Goal: Task Accomplishment & Management: Manage account settings

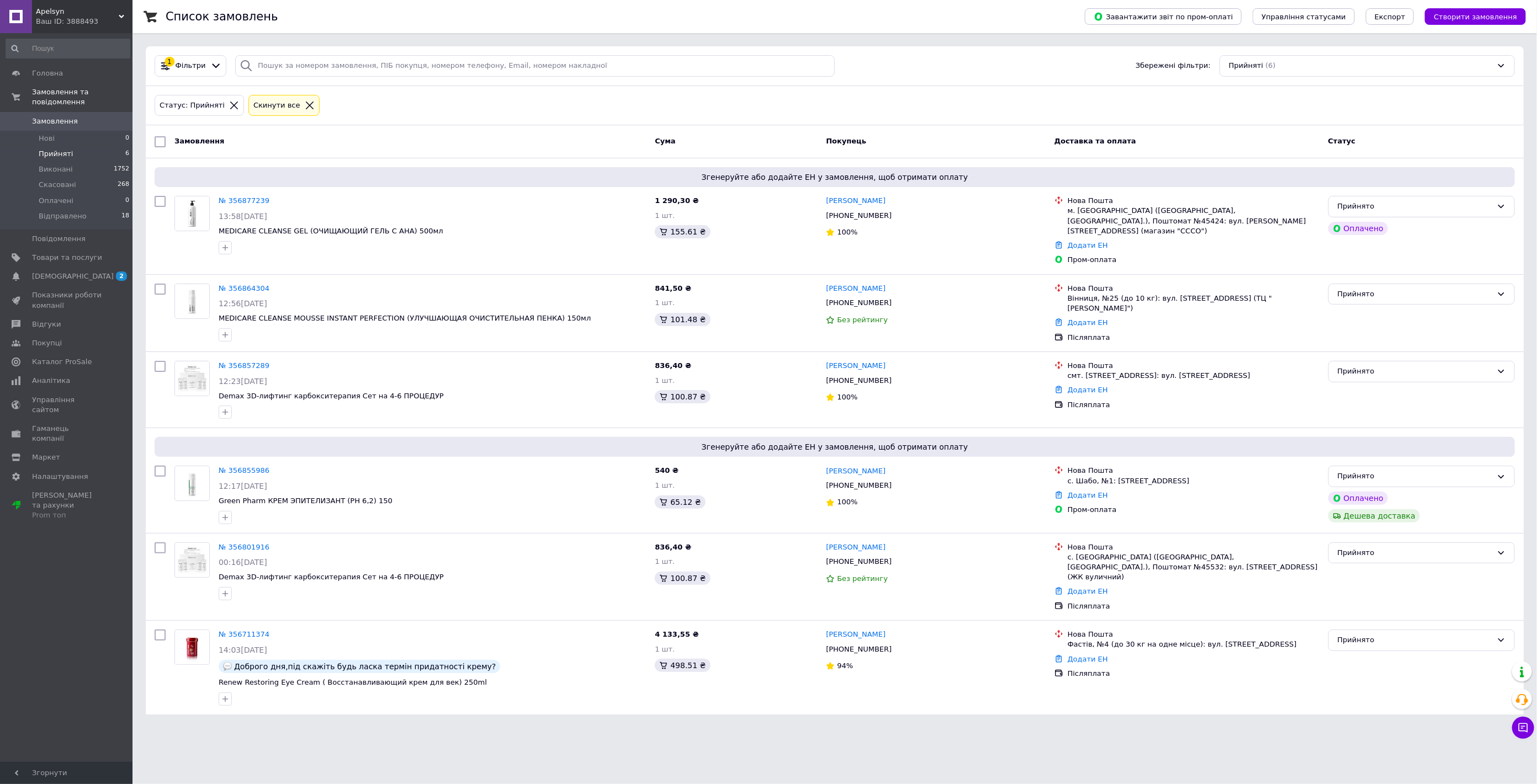
click at [300, 728] on html "Apelsyn Ваш ID: 3888493 Сайт Apelsyn Кабінет покупця Перевірити стан системи Ст…" at bounding box center [768, 364] width 1537 height 728
click at [52, 196] on span "Оплачені" at bounding box center [55, 200] width 35 height 10
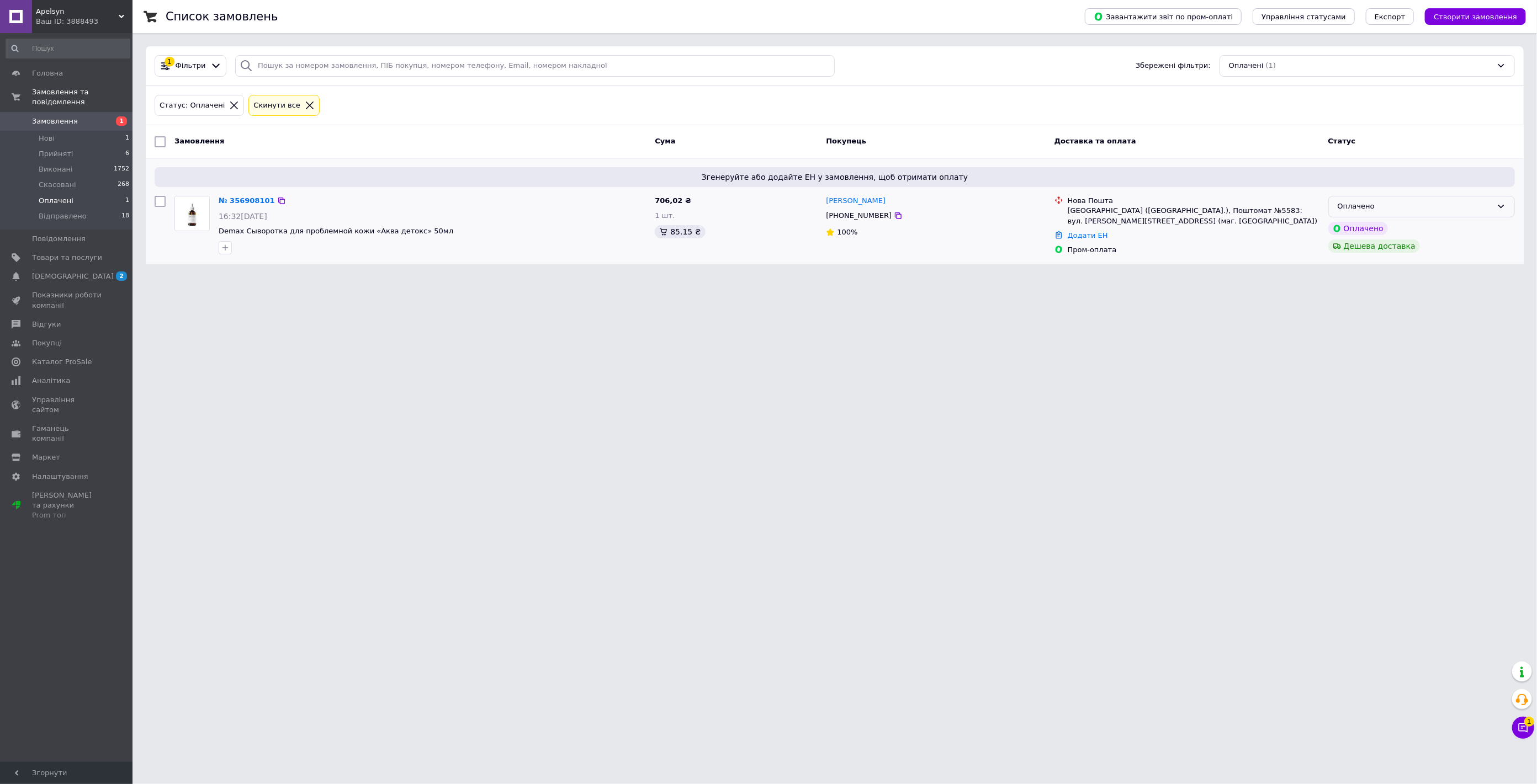
click at [1359, 205] on div "Оплачено" at bounding box center [1415, 207] width 155 height 12
click at [1357, 227] on li "Прийнято" at bounding box center [1421, 230] width 185 height 20
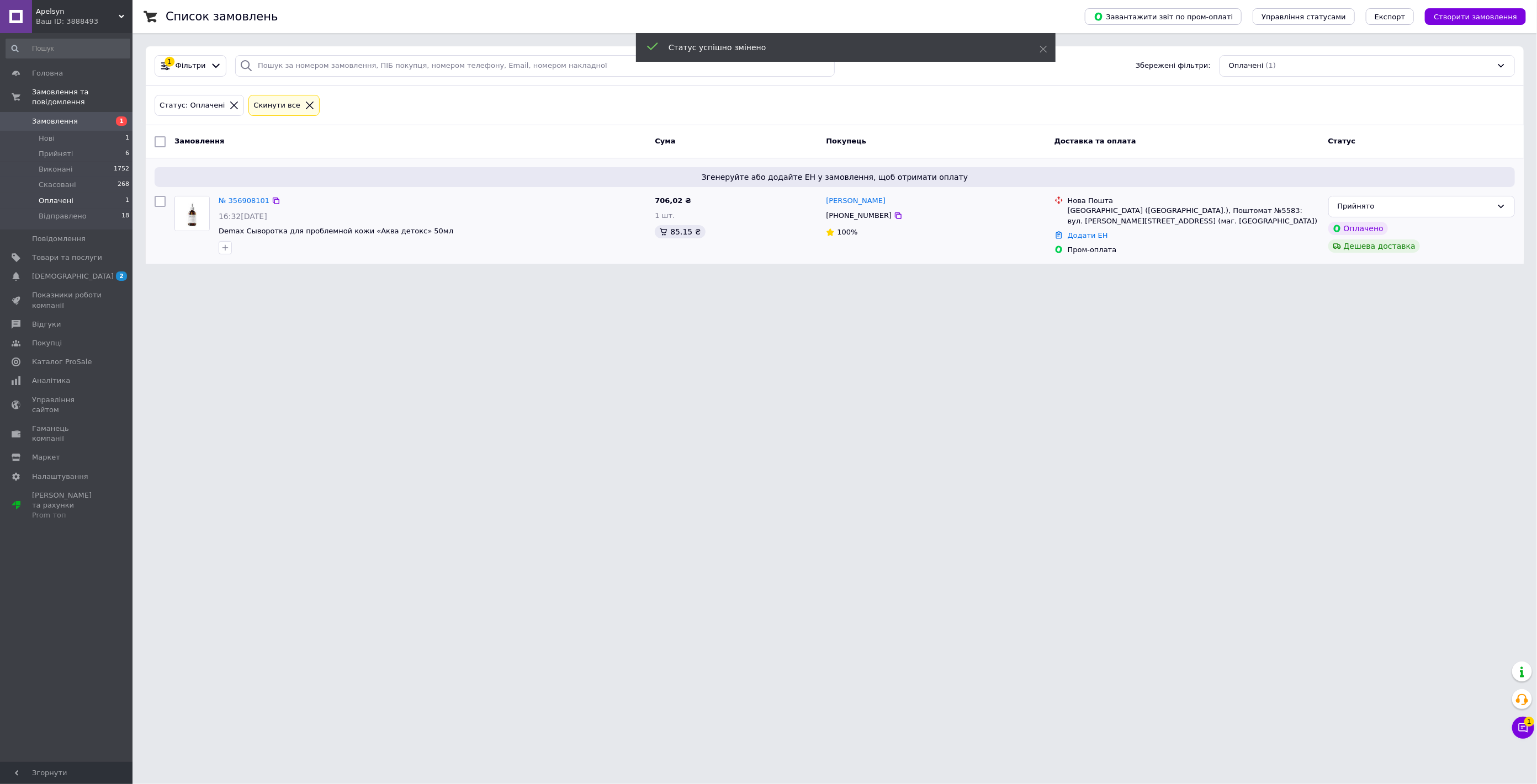
click at [243, 200] on link "№ 356908101" at bounding box center [244, 200] width 51 height 8
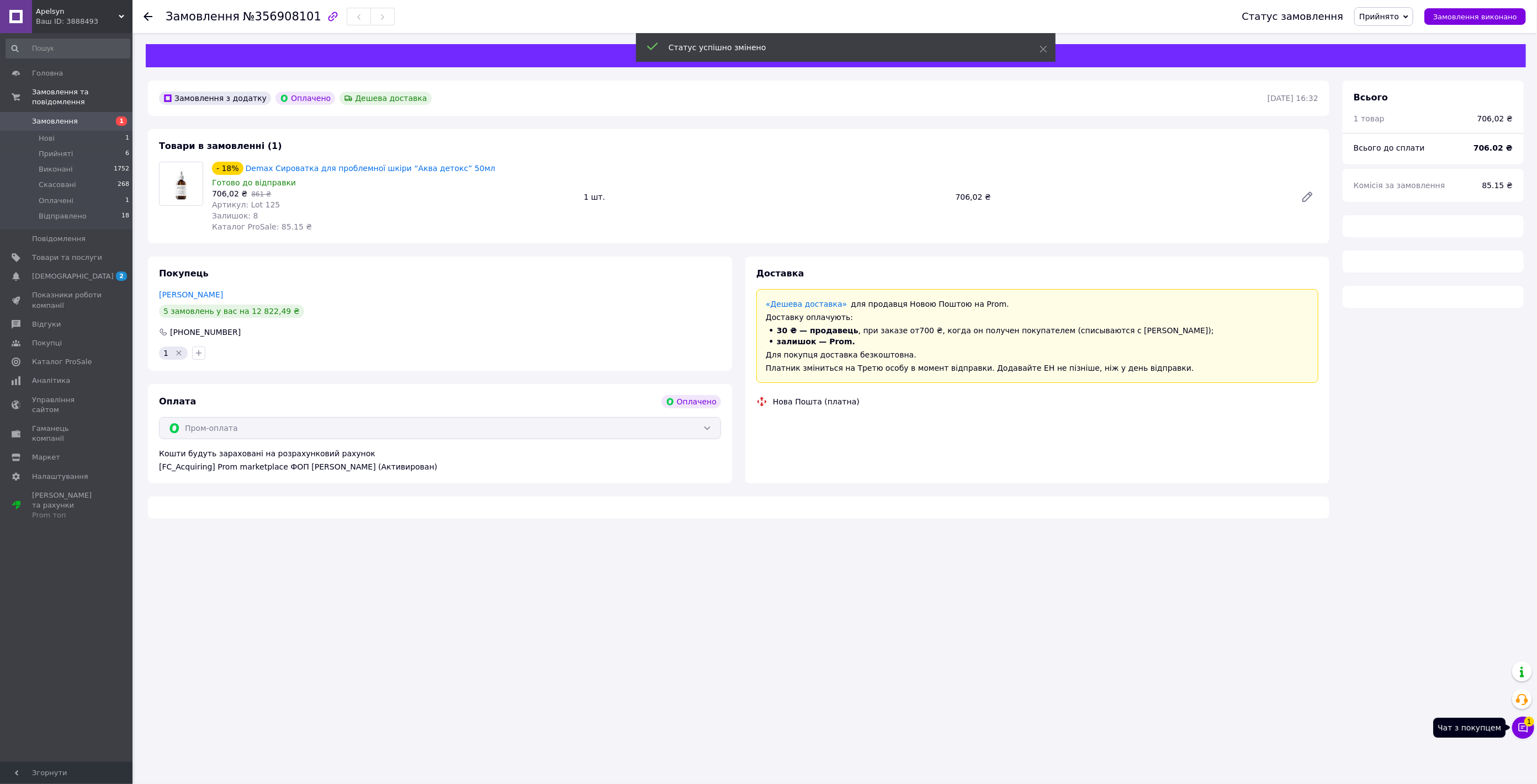
click at [1525, 727] on icon at bounding box center [1523, 727] width 11 height 11
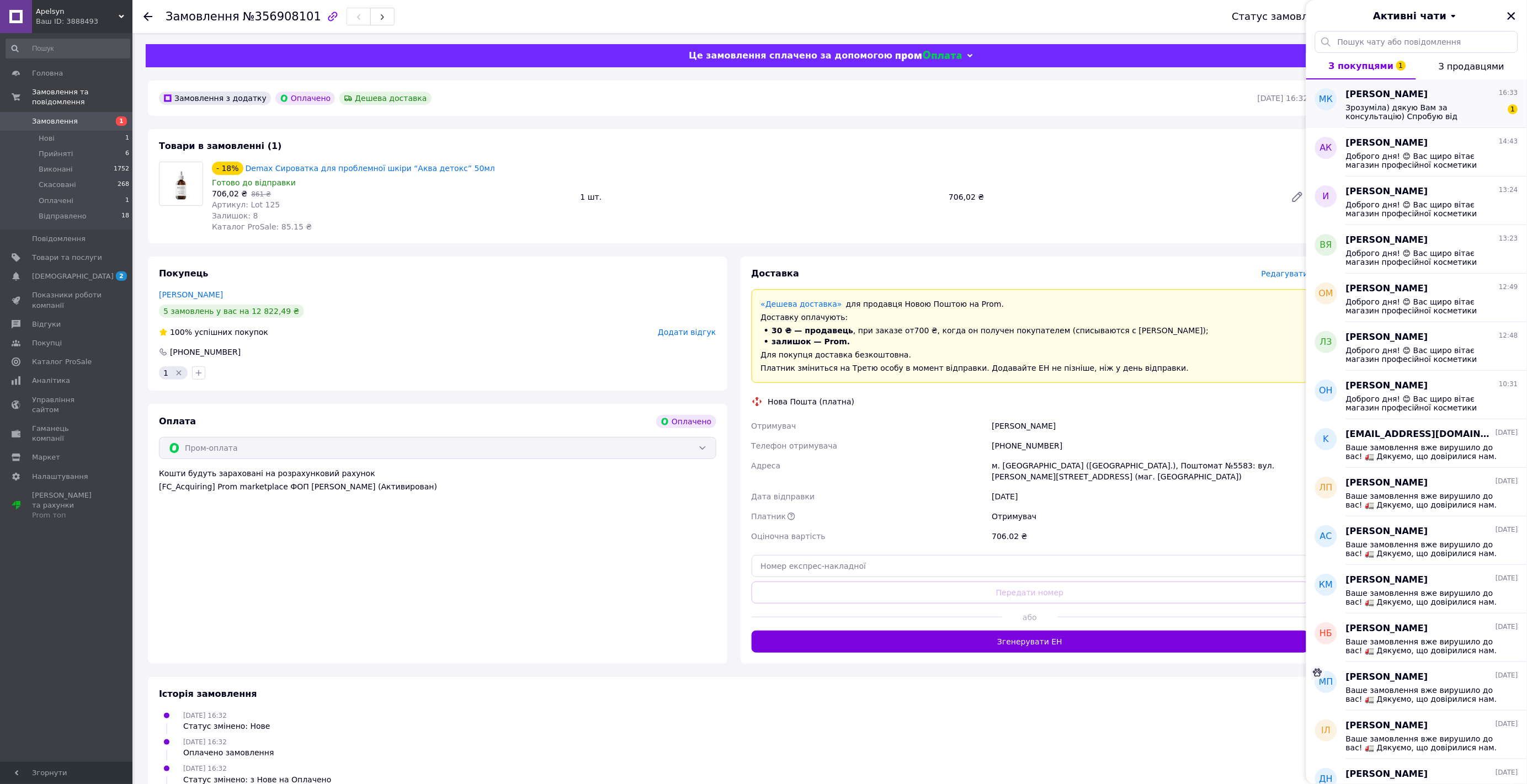
click at [1415, 113] on span "Зрозуміла) дякую Вам за консультацію) Спробую від Demax сироватку)" at bounding box center [1424, 112] width 157 height 18
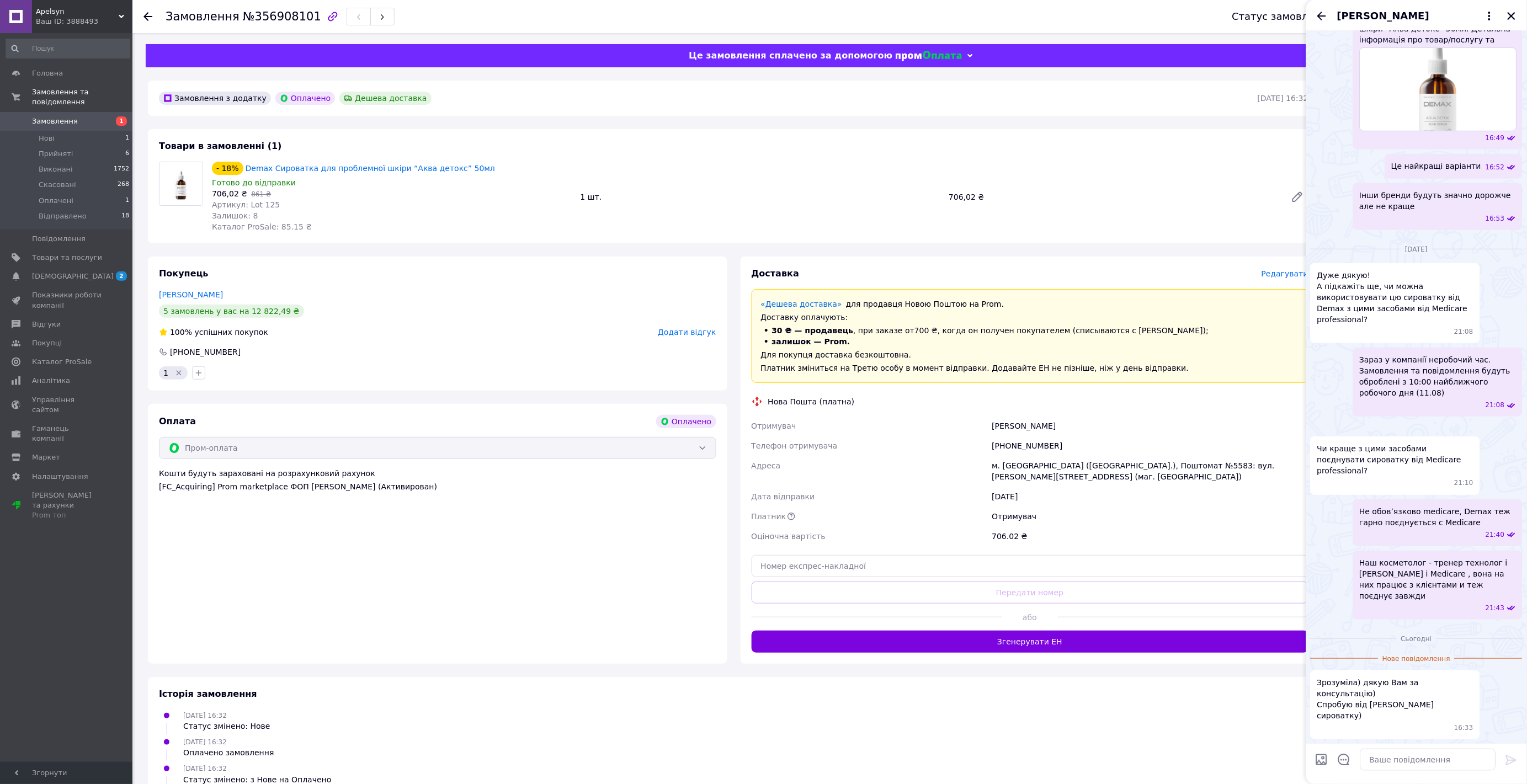
scroll to position [2183, 0]
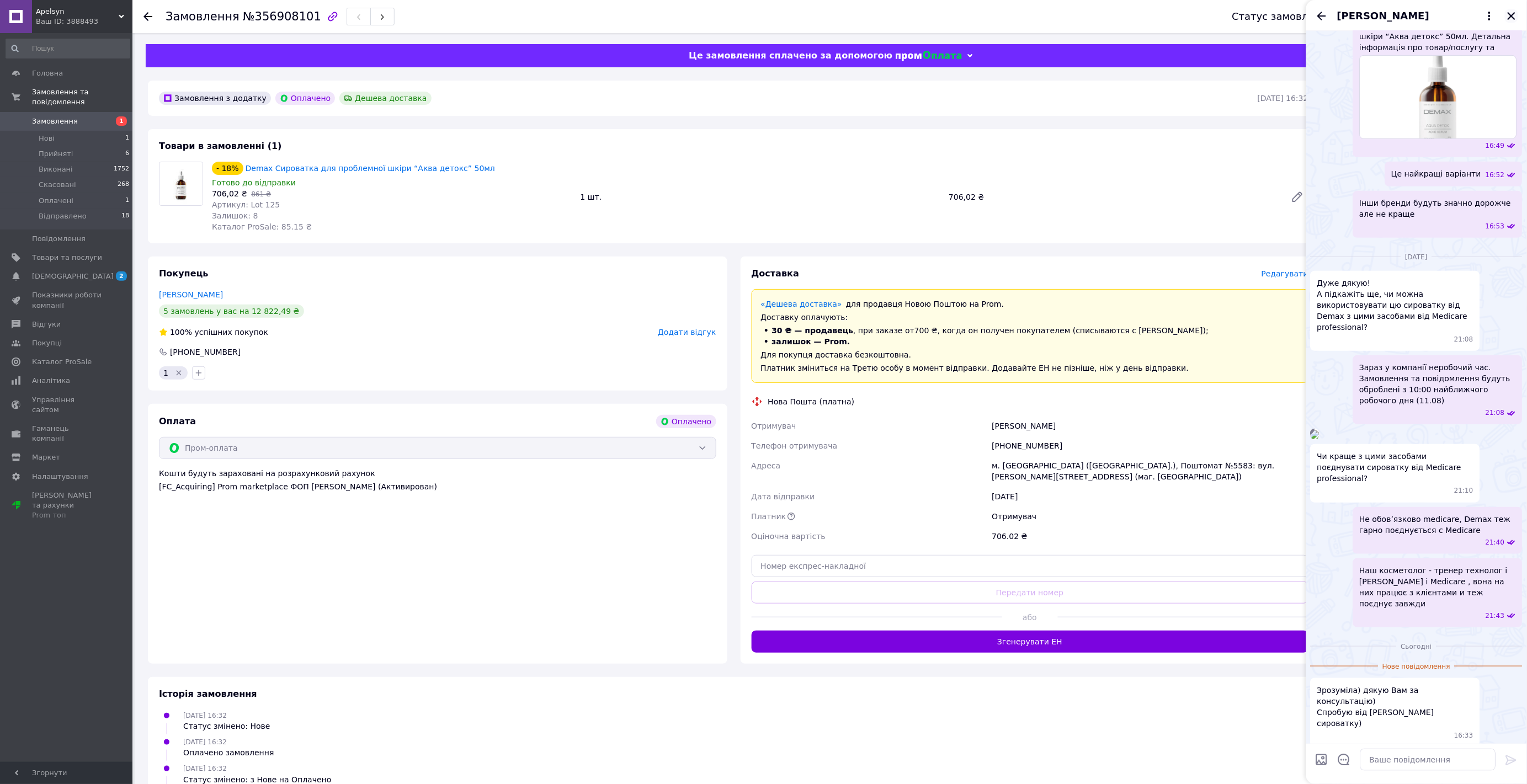
click at [1514, 14] on icon "Закрити" at bounding box center [1511, 16] width 8 height 8
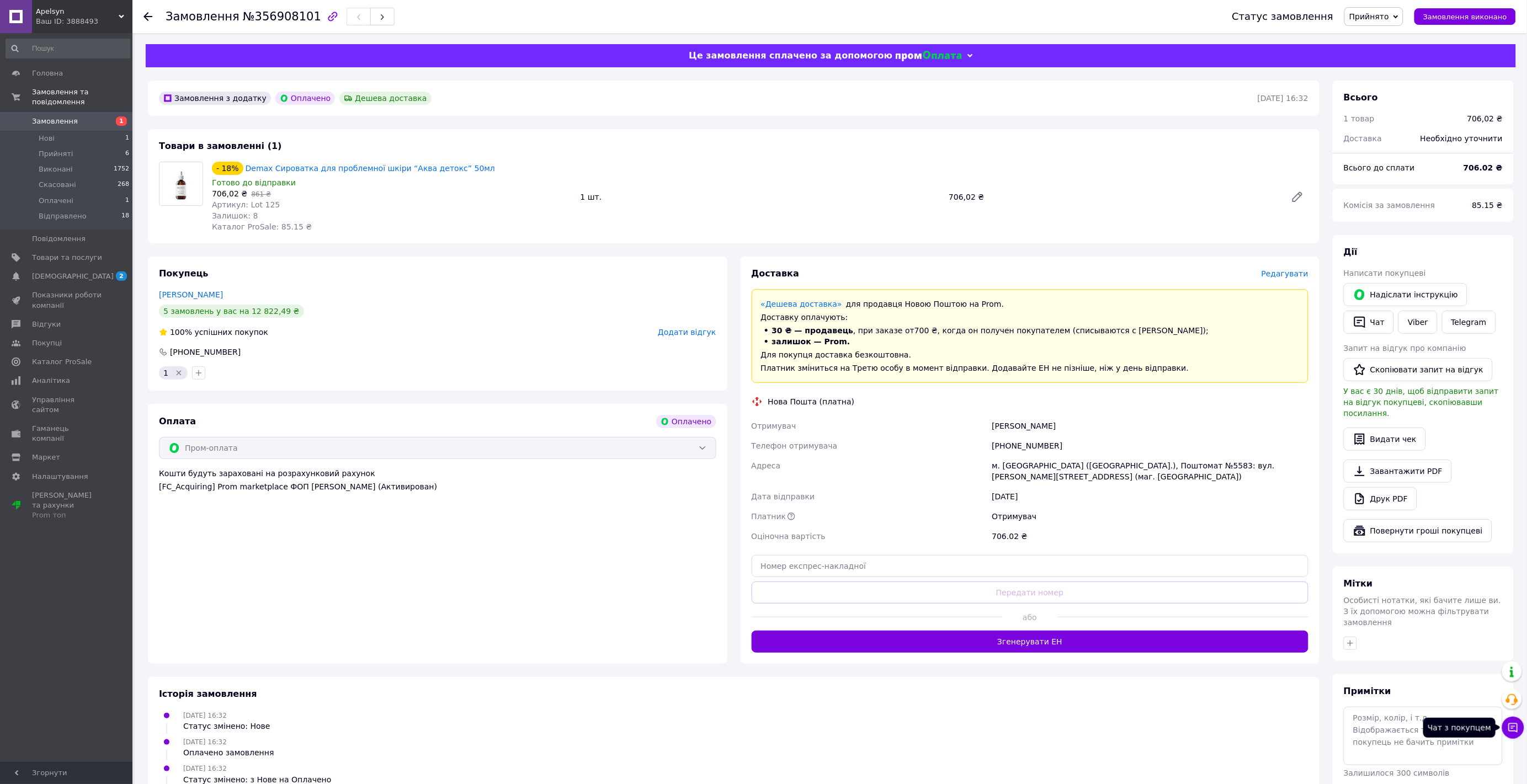
click at [1513, 731] on icon at bounding box center [1513, 728] width 9 height 9
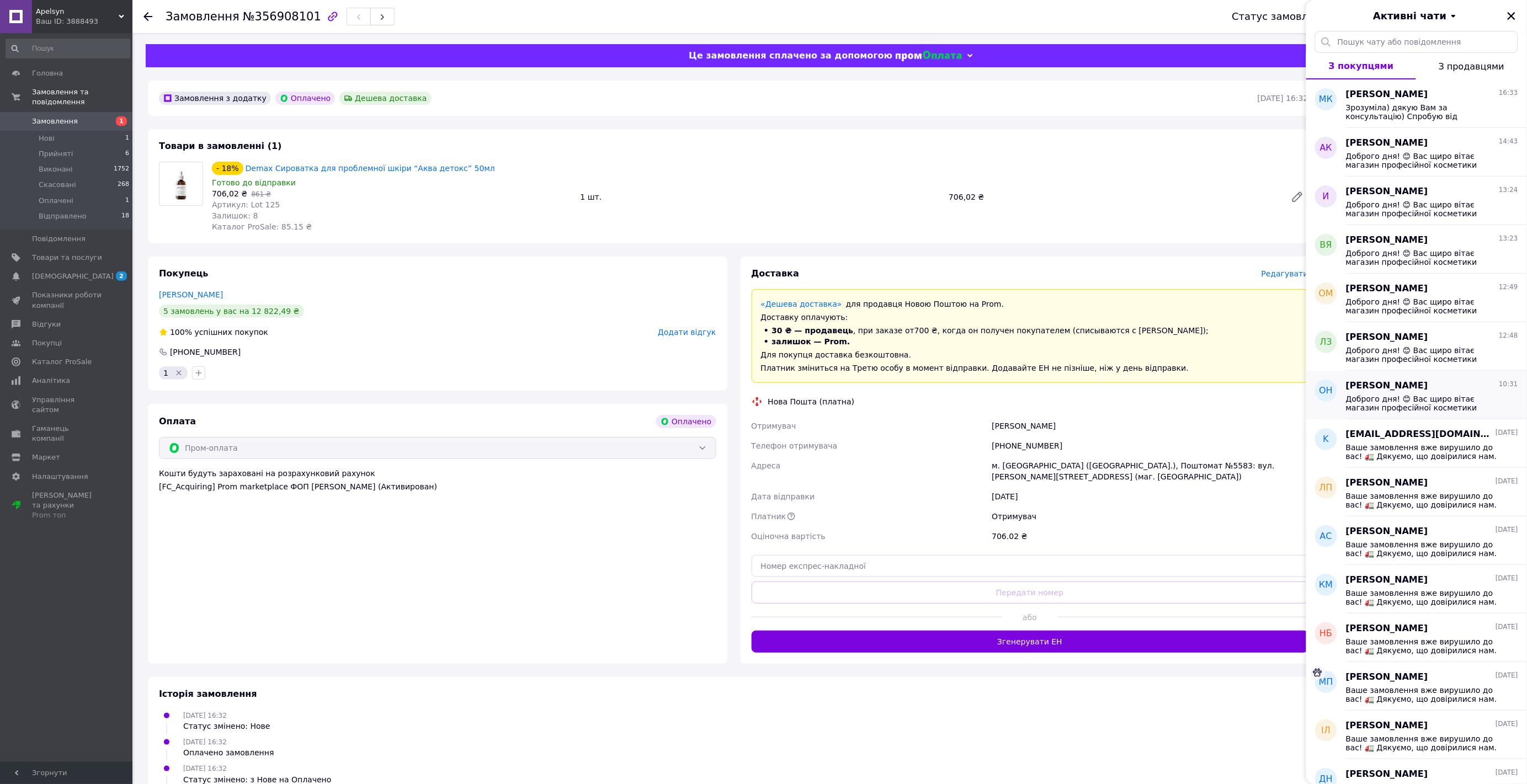
click at [1443, 396] on span "Доброго дня! 😊 Вас щиро вітає магазин професійної косметики Apelsyn 💛 Ваше замо…" at bounding box center [1424, 403] width 157 height 18
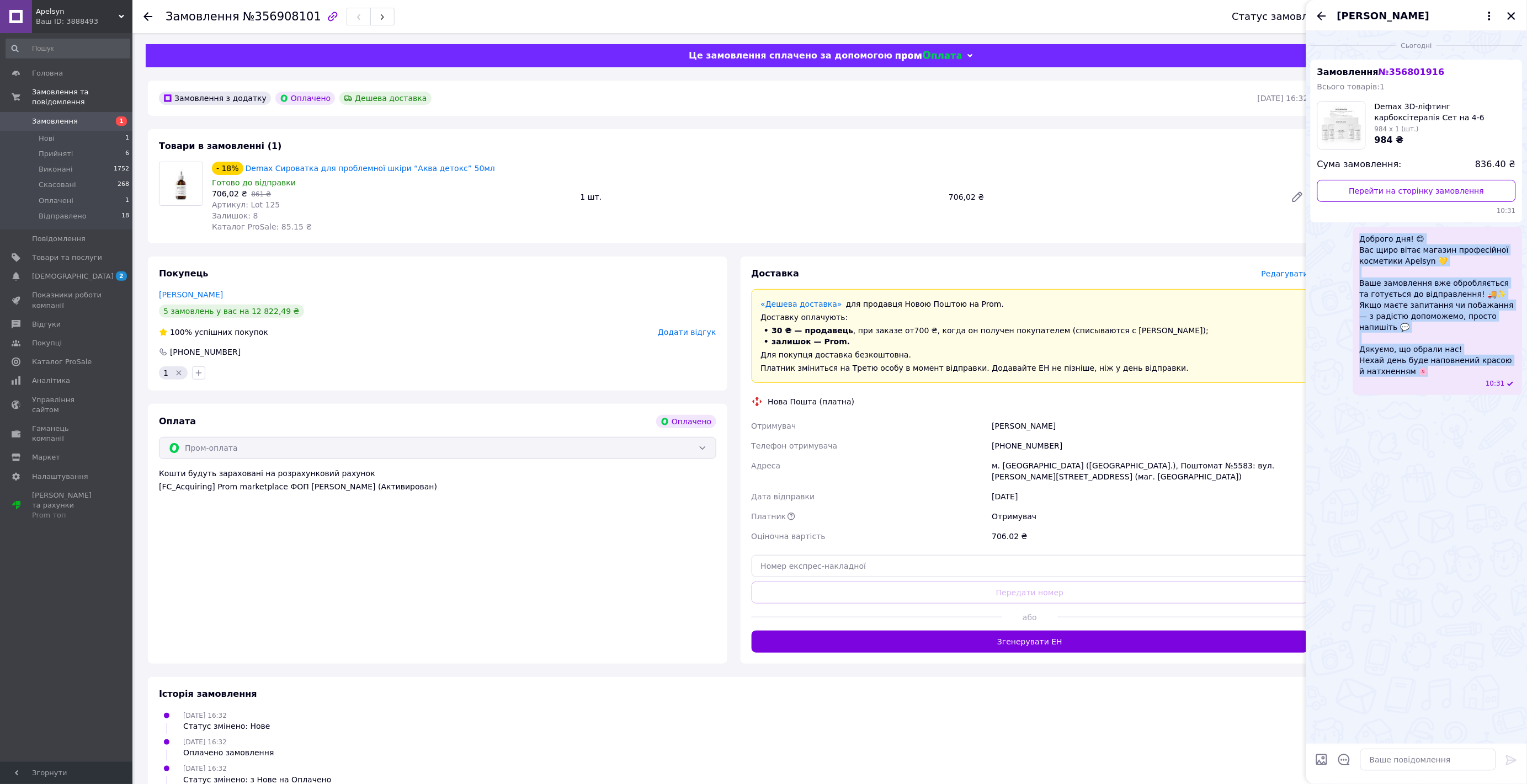
drag, startPoint x: 1422, startPoint y: 365, endPoint x: 1335, endPoint y: 229, distance: 161.4
click at [1335, 229] on div "Доброго дня! 😊 Вас щиро вітає магазин професійної косметики Apelsyn 💛 Ваше замо…" at bounding box center [1416, 311] width 212 height 168
copy span "Доброго дня! 😊 Вас щиро вітає магазин професійної косметики Apelsyn 💛 Ваше замо…"
click at [1510, 14] on icon "Закрити" at bounding box center [1511, 16] width 8 height 8
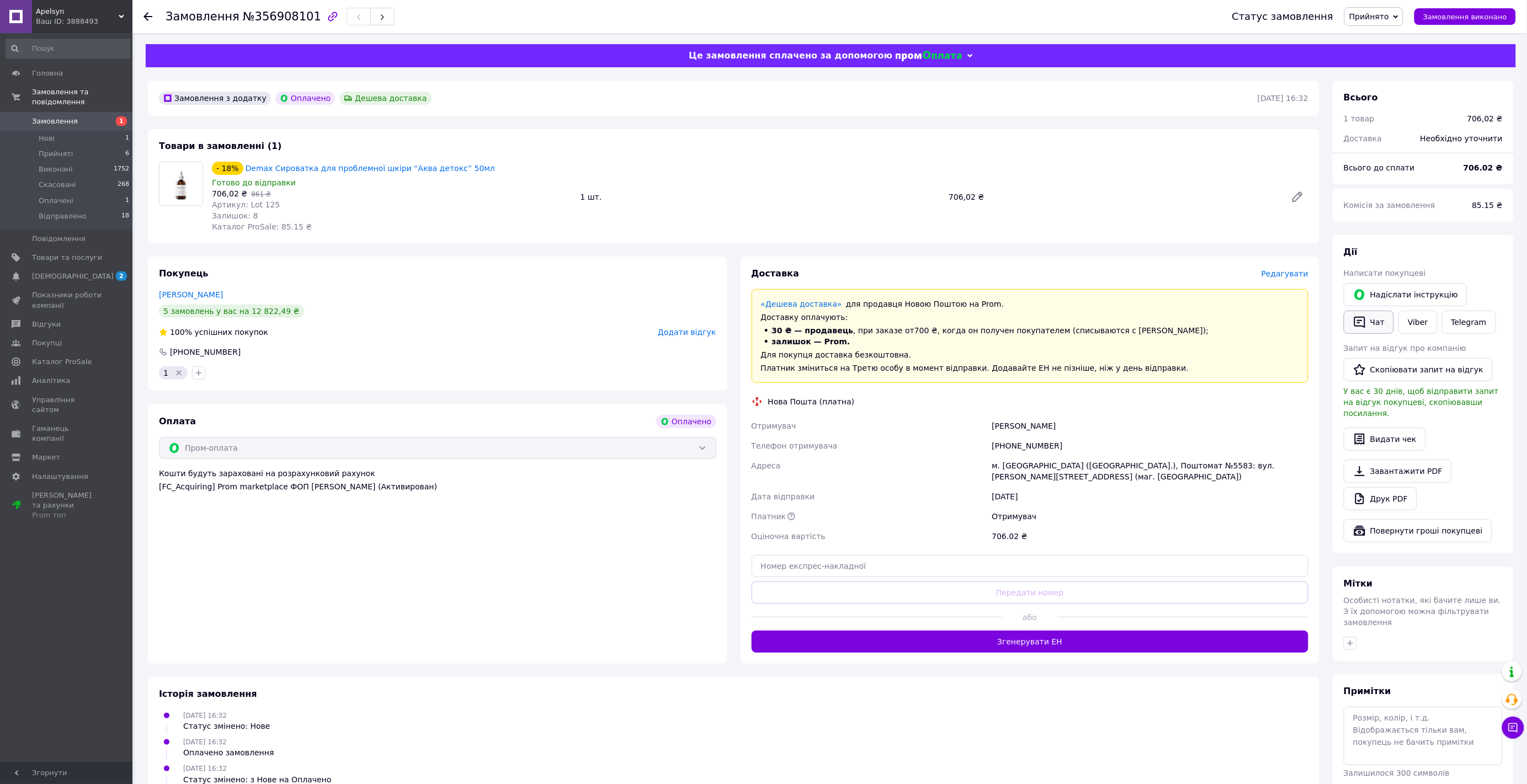
click at [1376, 316] on button "Чат" at bounding box center [1368, 322] width 50 height 23
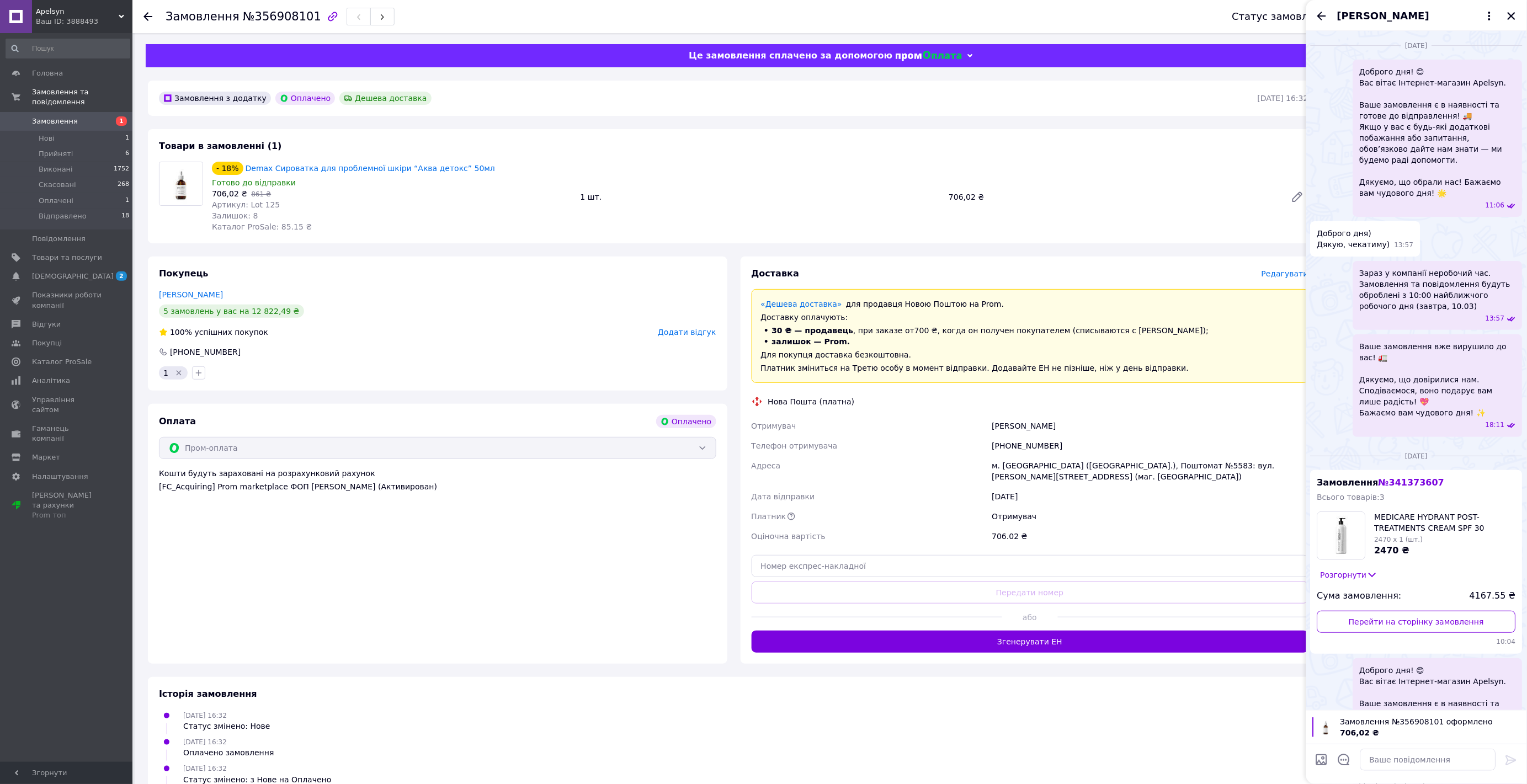
scroll to position [2198, 0]
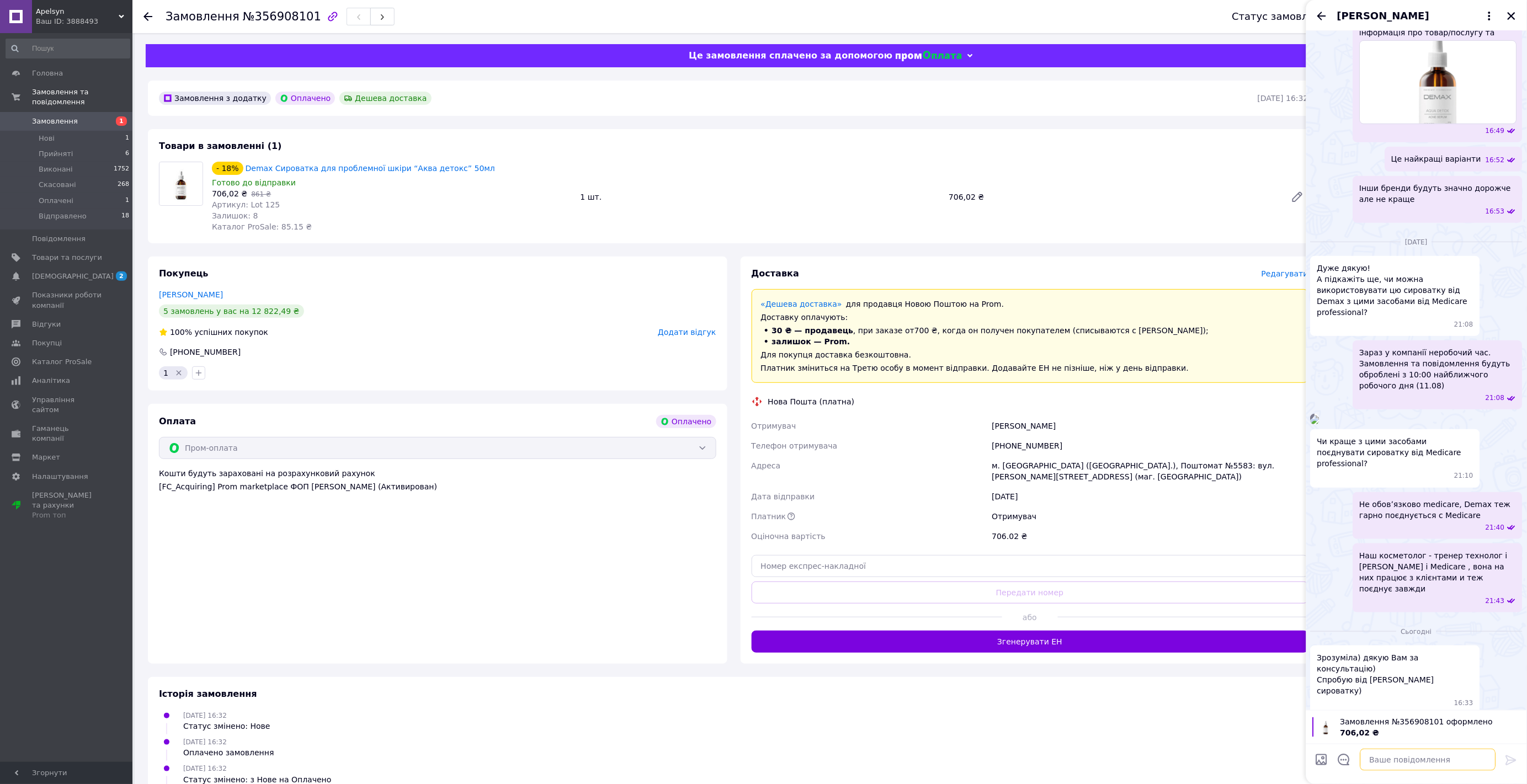
click at [1382, 755] on textarea at bounding box center [1428, 760] width 136 height 22
paste textarea "Доброго дня! 😊 Вас щиро вітає магазин професійної косметики Apelsyn 💛 Ваше замо…"
type textarea "Доброго дня! 😊 Вас щиро вітає магазин професійної косметики Apelsyn 💛 Ваше замо…"
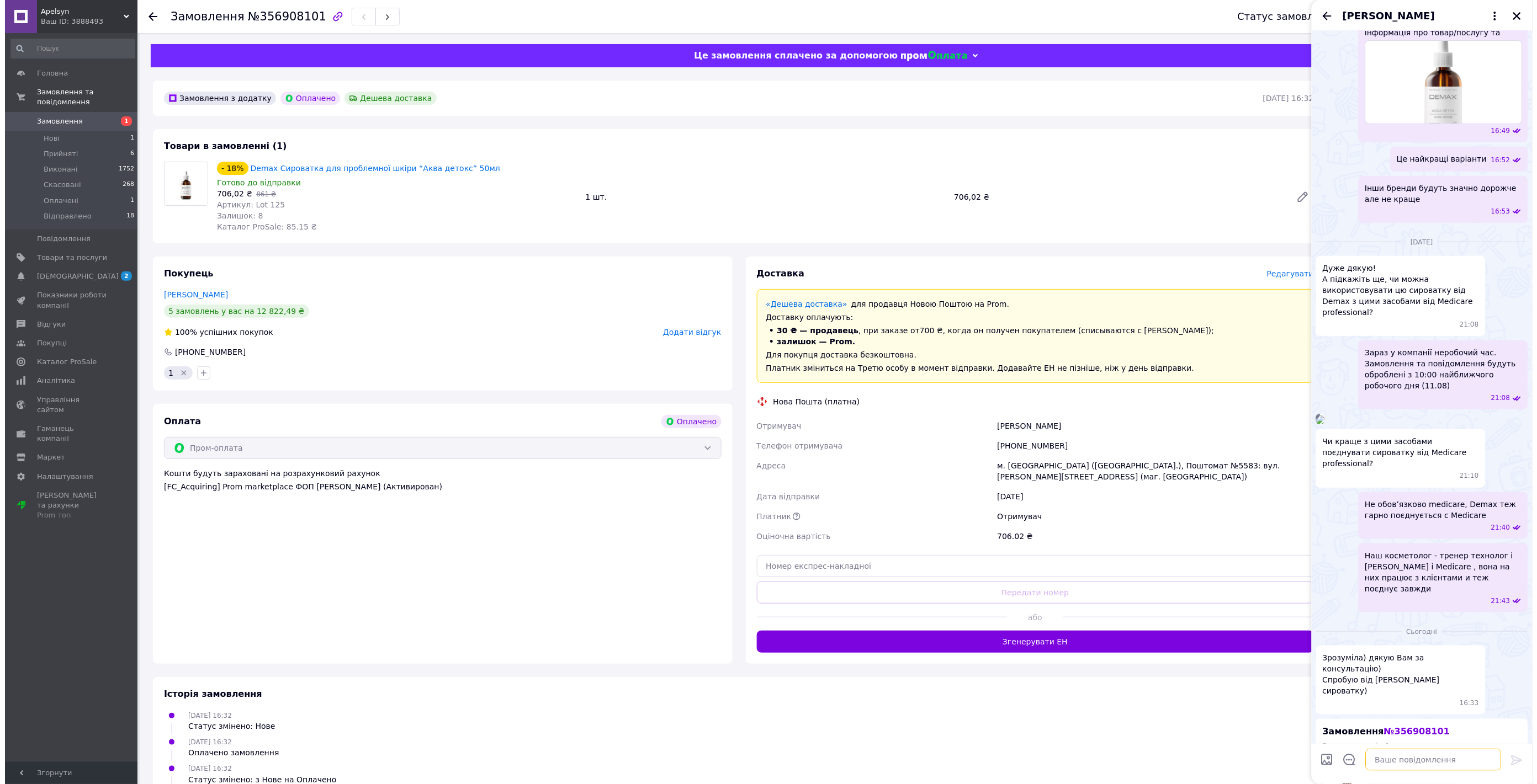
scroll to position [2561, 0]
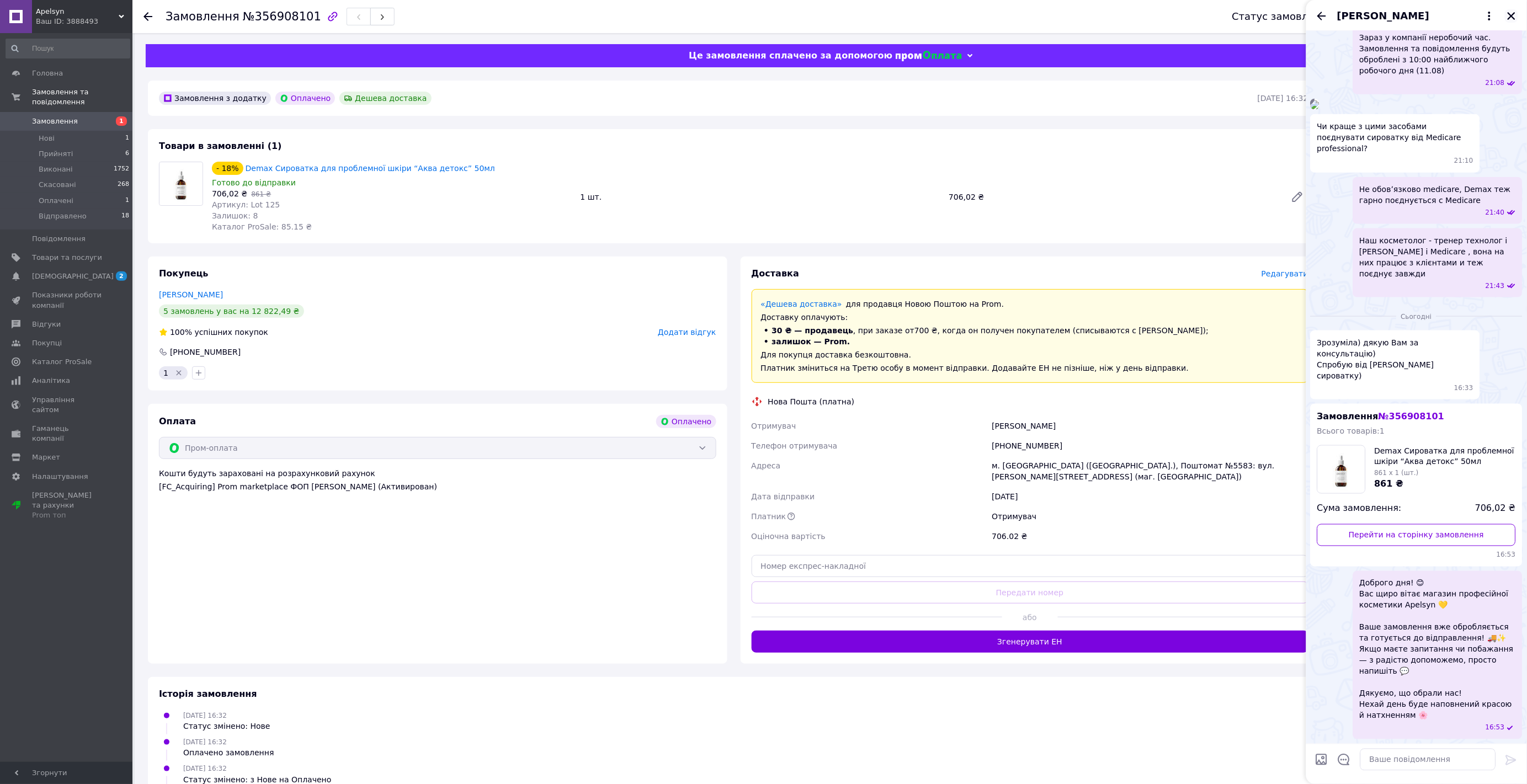
drag, startPoint x: 1511, startPoint y: 12, endPoint x: 1515, endPoint y: 35, distance: 23.3
click at [1512, 13] on icon "Закрити" at bounding box center [1511, 16] width 10 height 10
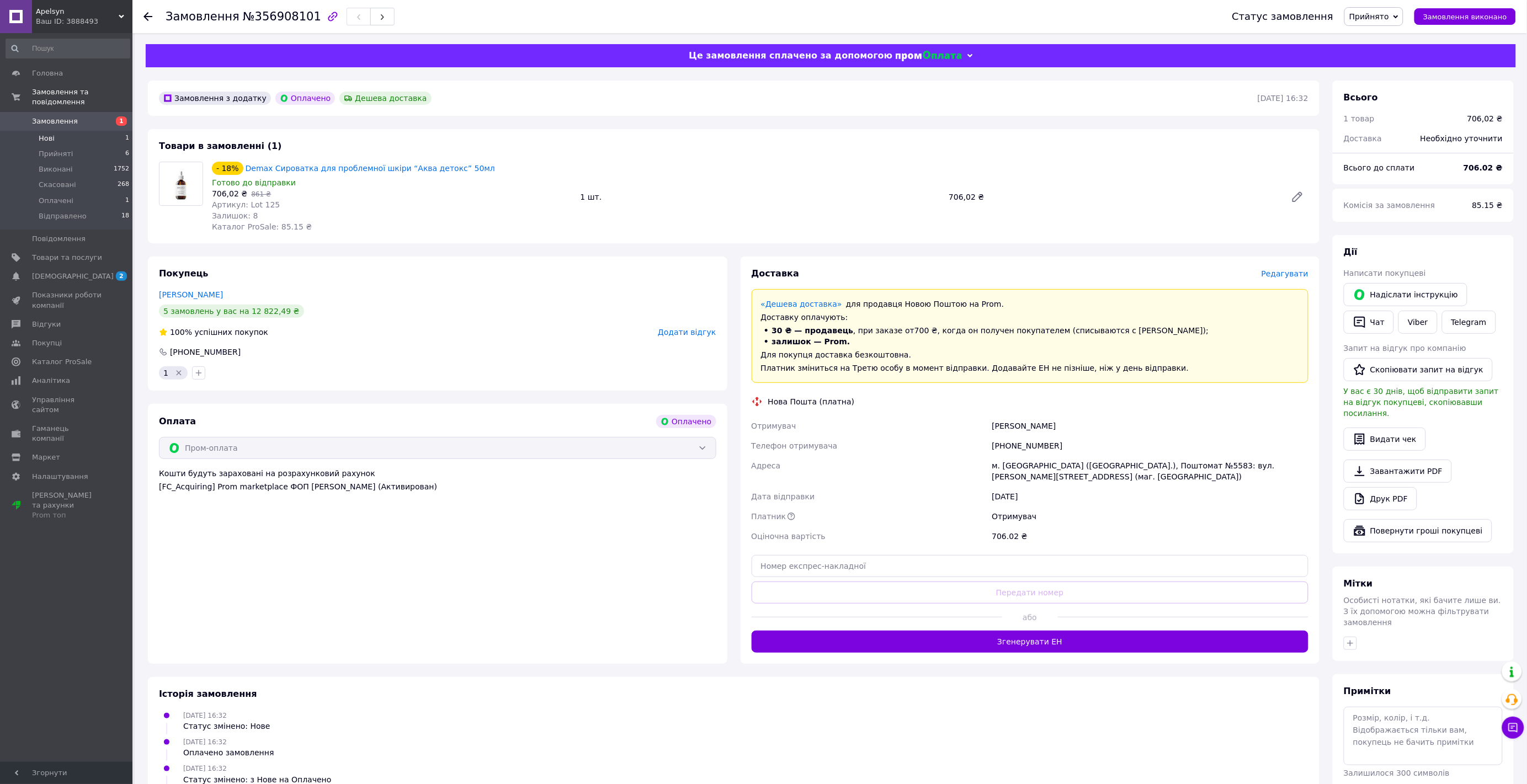
click at [38, 134] on span "Нові" at bounding box center [46, 138] width 16 height 10
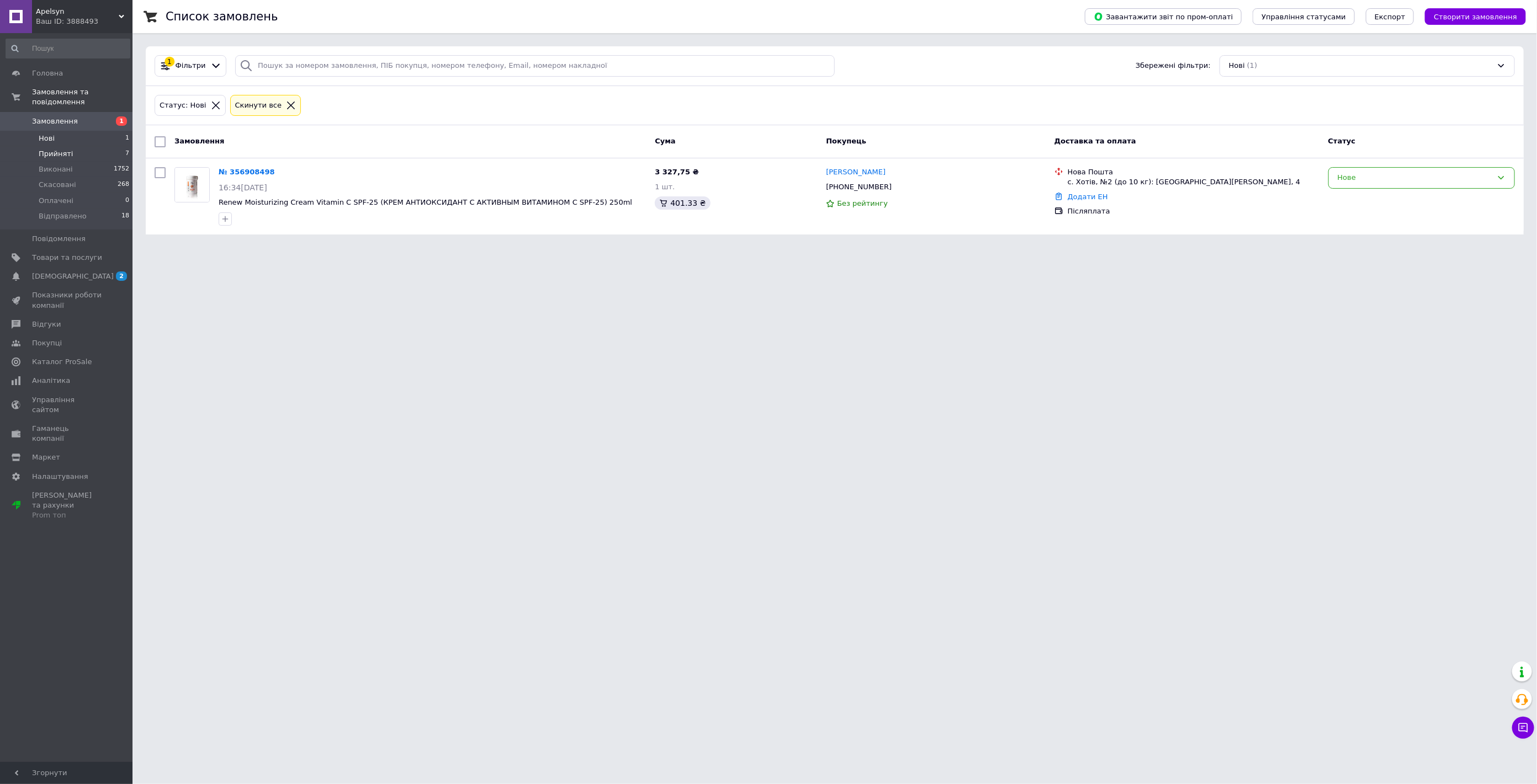
click at [52, 149] on span "Прийняті" at bounding box center [55, 153] width 34 height 10
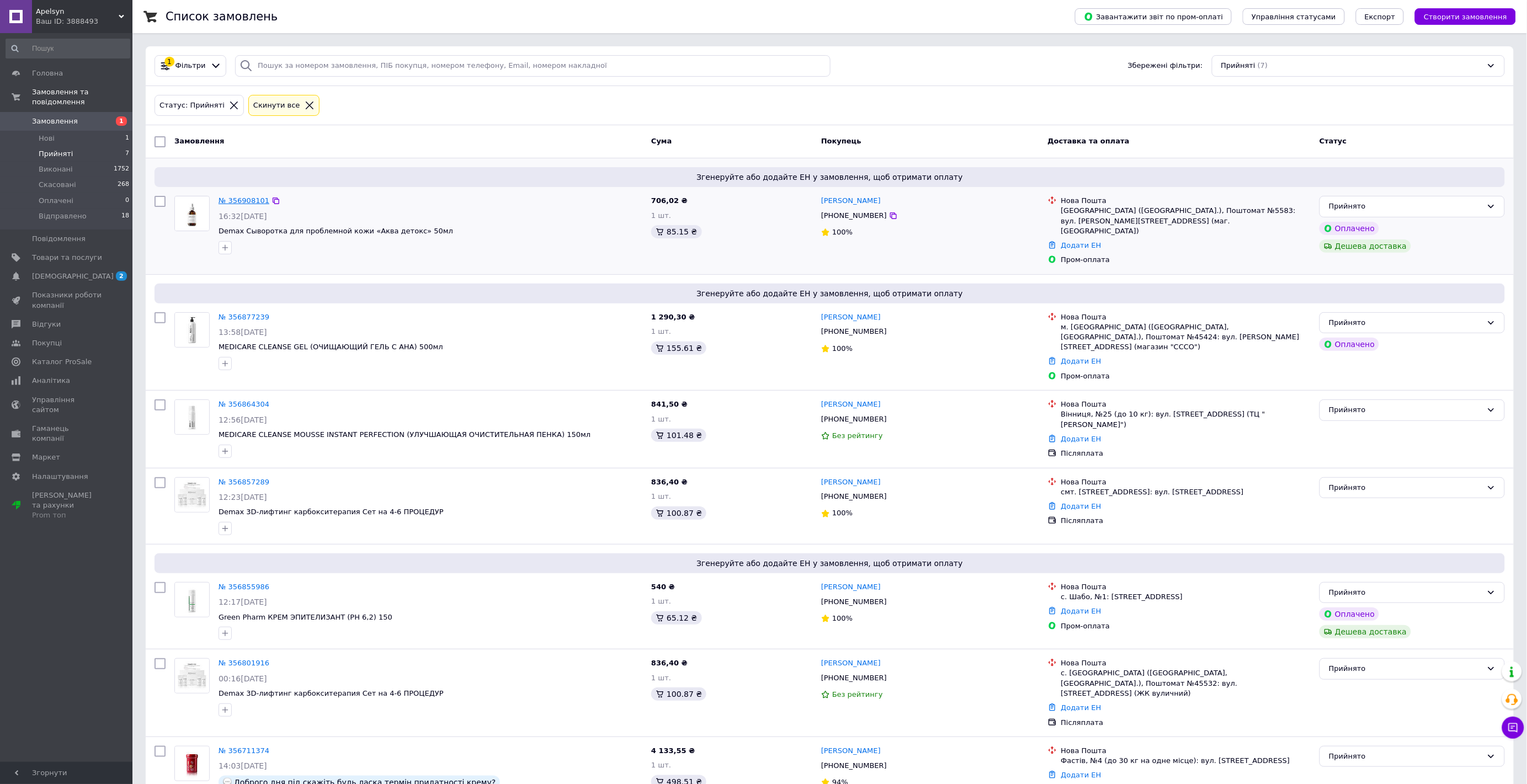
click at [254, 199] on link "№ 356908101" at bounding box center [244, 200] width 51 height 8
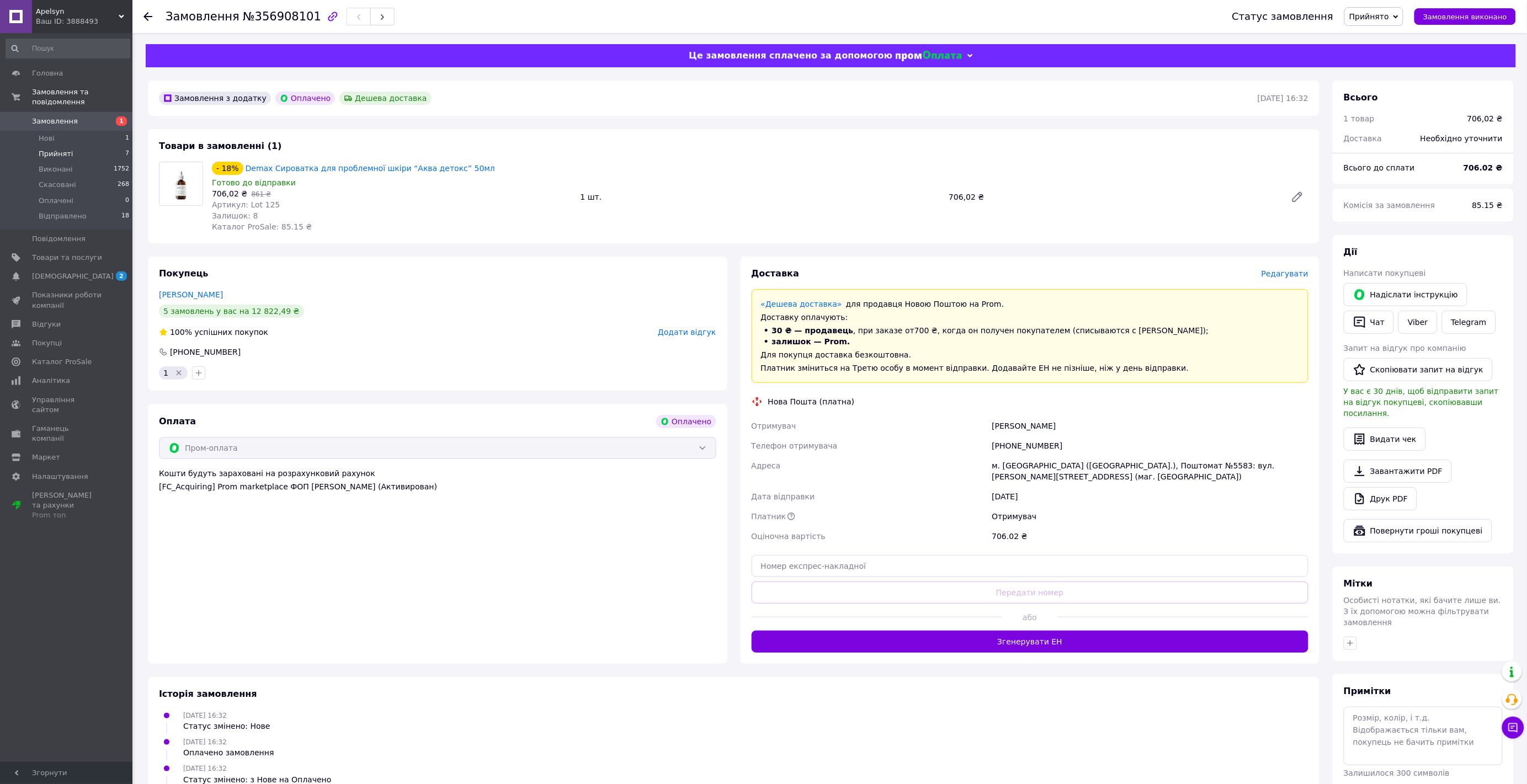
click at [52, 149] on span "Прийняті" at bounding box center [55, 153] width 34 height 10
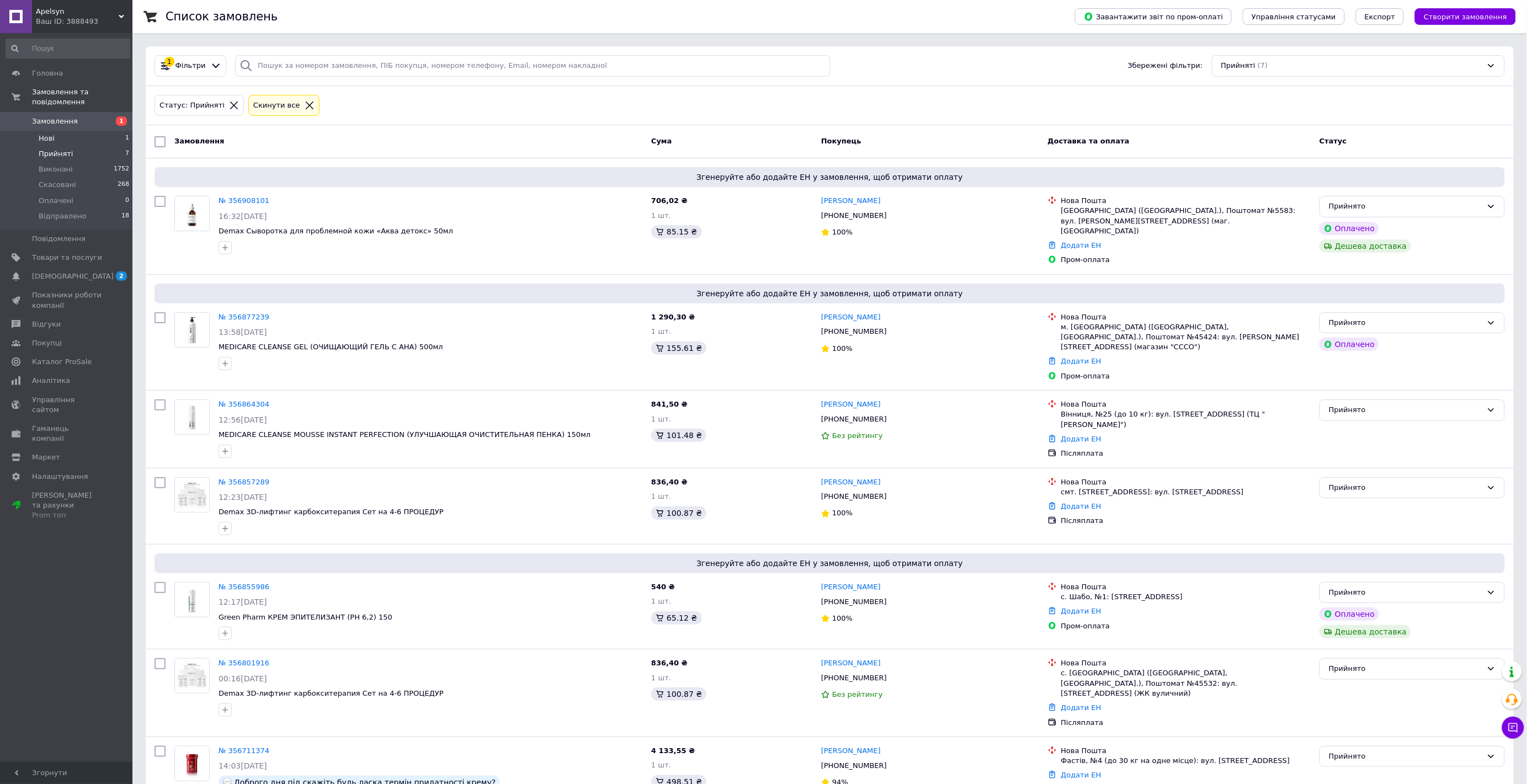
click at [45, 134] on span "Нові" at bounding box center [46, 138] width 16 height 10
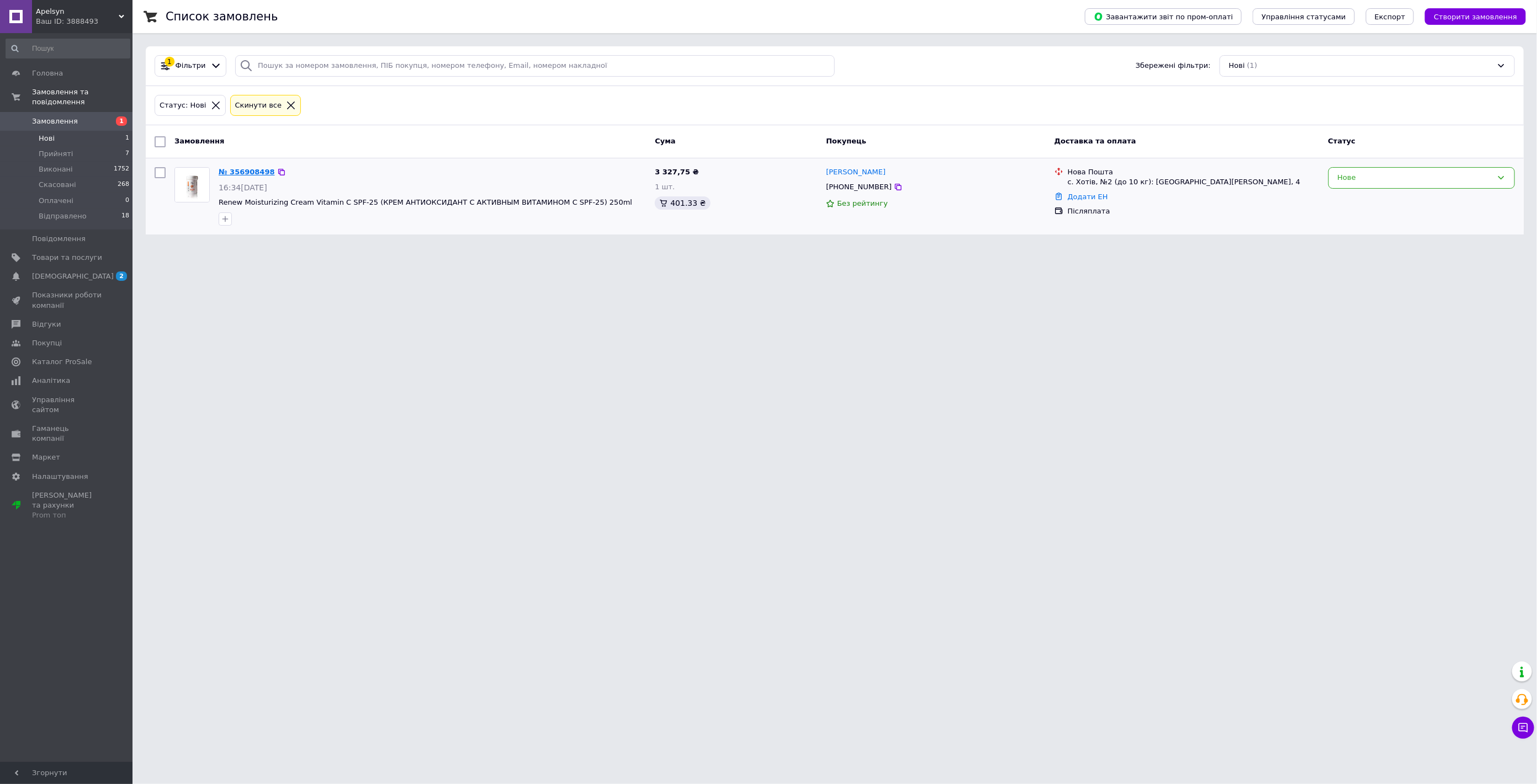
click at [244, 172] on link "№ 356908498" at bounding box center [247, 172] width 56 height 8
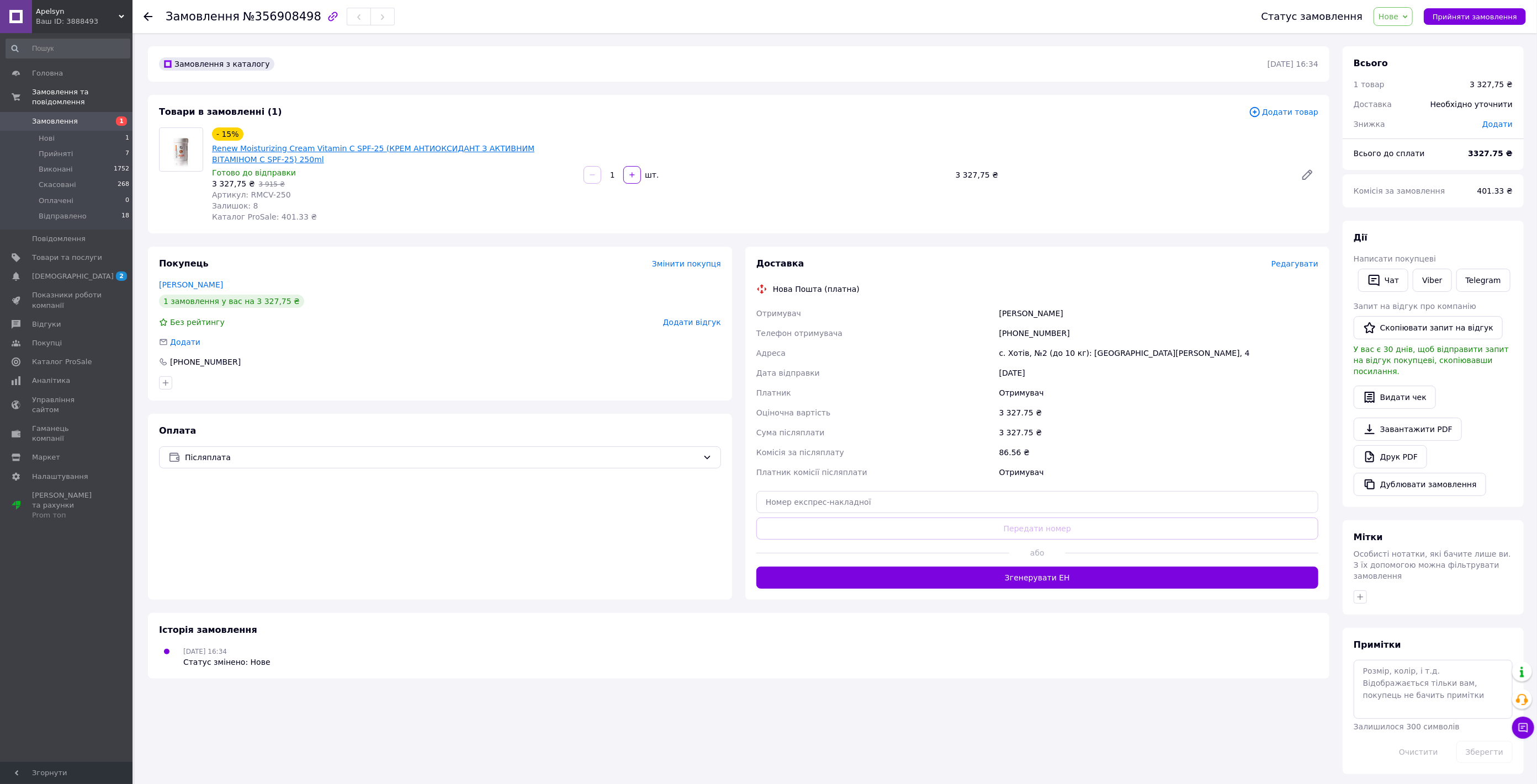
click at [399, 145] on link "Renew Moisturizing Cream Vitamin C SPF-25 (КРЕМ АНТИОКСИДАНТ З АКТИВНИМ ВІТАМІН…" at bounding box center [373, 154] width 322 height 20
click at [59, 89] on span "Замовлення та повідомлення" at bounding box center [82, 97] width 101 height 20
click at [53, 97] on span "Замовлення та повідомлення" at bounding box center [67, 97] width 70 height 20
click at [46, 134] on span "Нові" at bounding box center [46, 138] width 16 height 10
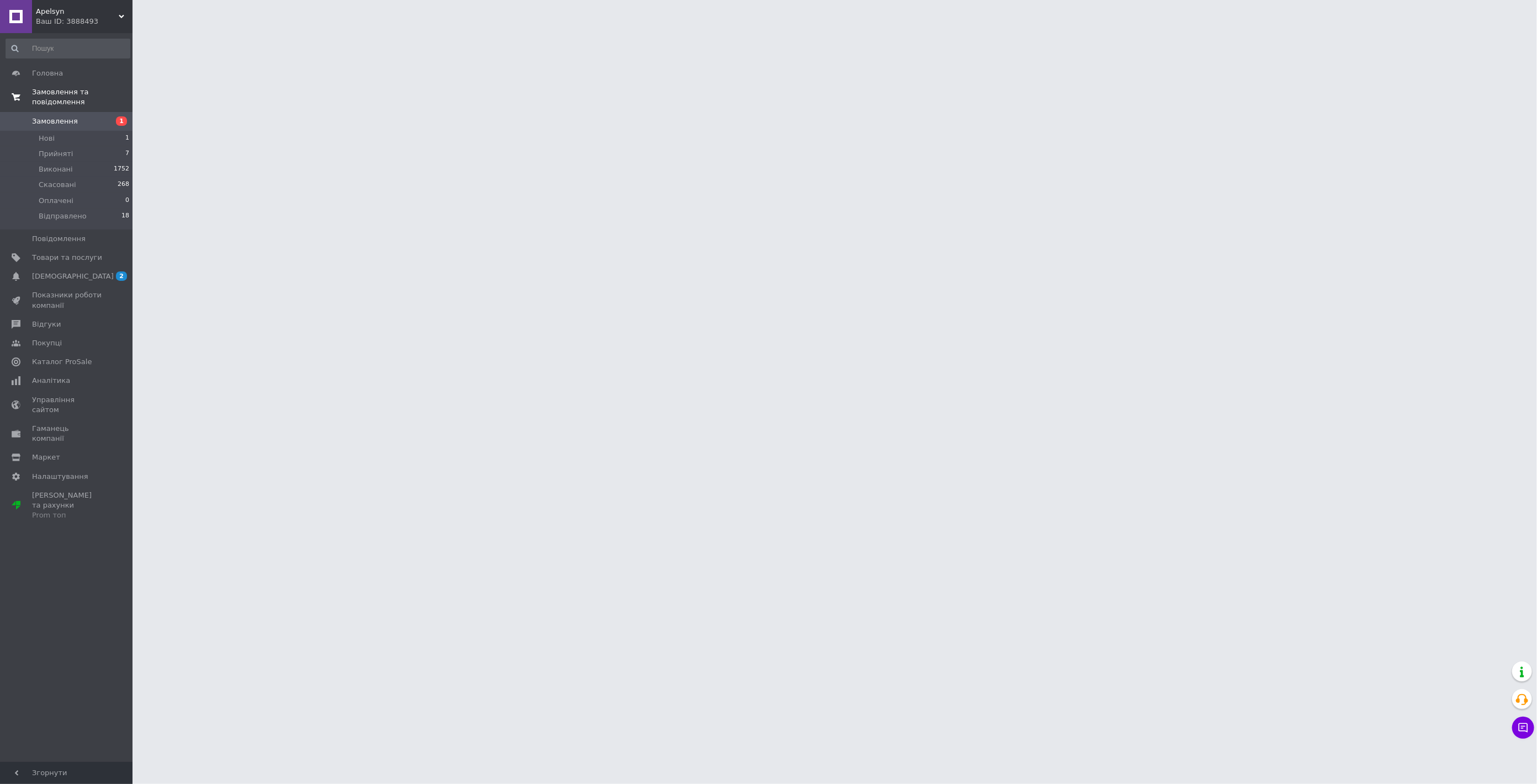
click at [59, 90] on span "Замовлення та повідомлення" at bounding box center [82, 97] width 101 height 20
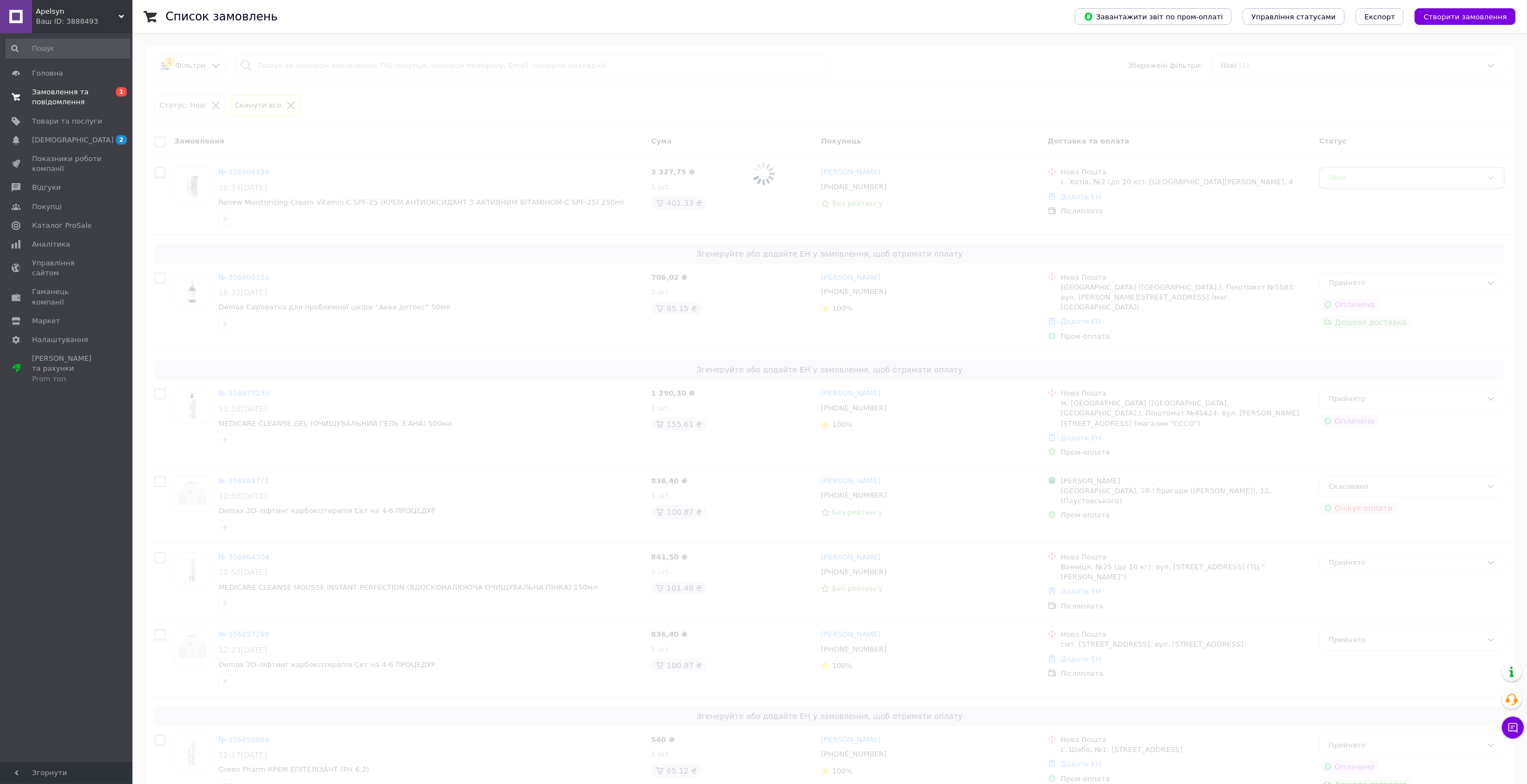
click at [59, 95] on span "Замовлення та повідомлення" at bounding box center [67, 97] width 70 height 20
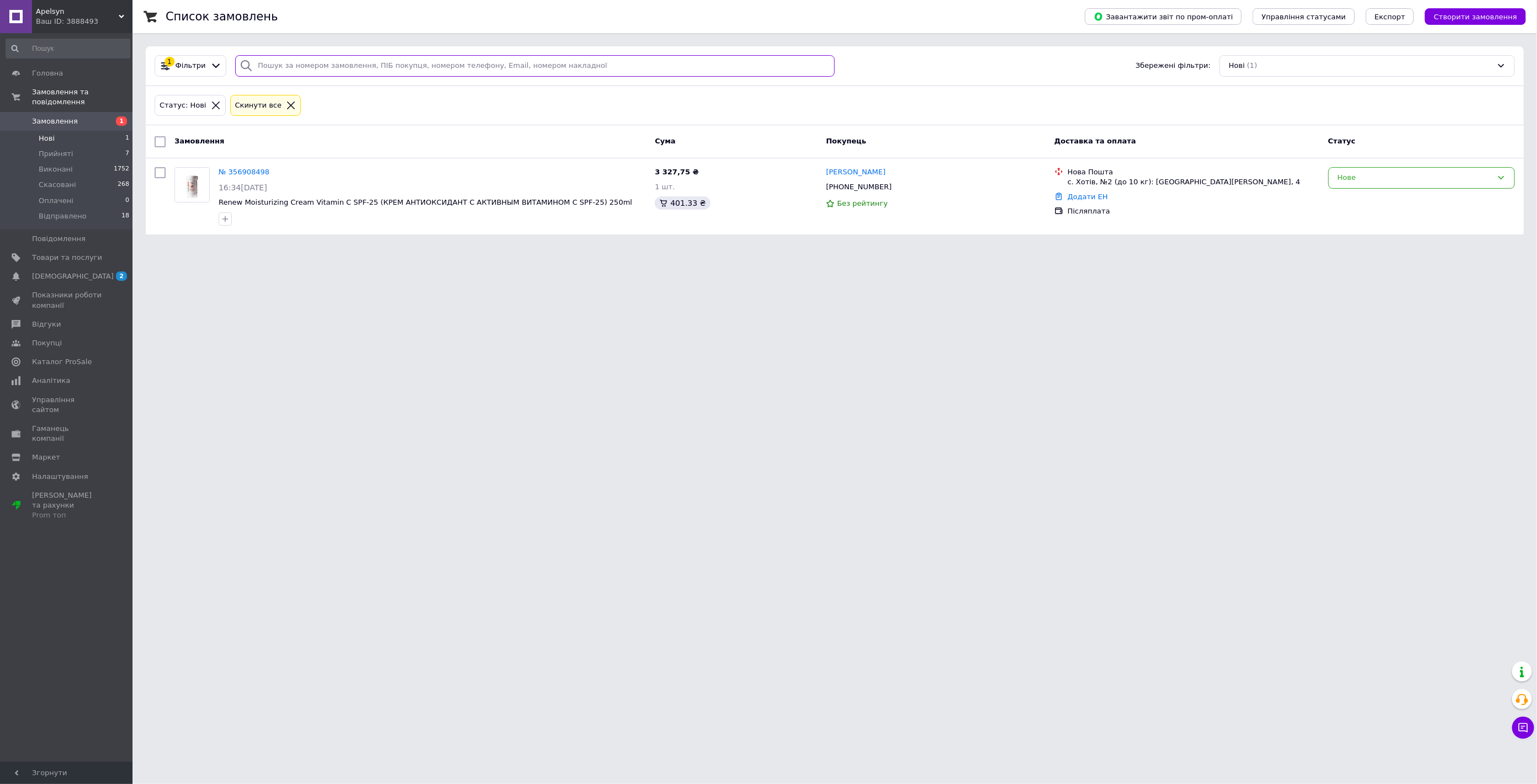
click at [278, 57] on input "search" at bounding box center [535, 66] width 600 height 22
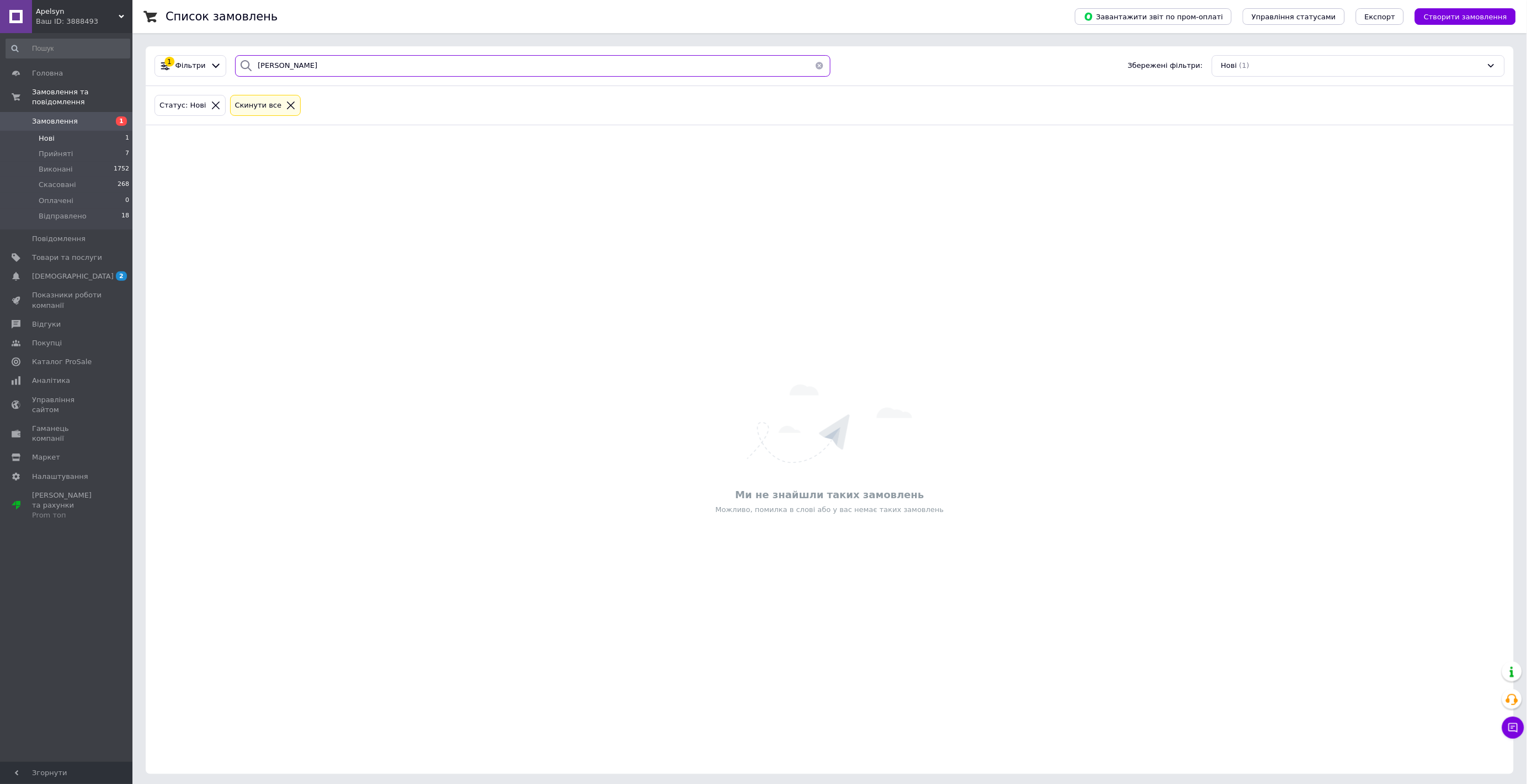
type input "ГАРБИЧ"
click at [38, 134] on span "Нові" at bounding box center [46, 138] width 16 height 10
click at [59, 271] on span "[DEMOGRAPHIC_DATA]" at bounding box center [72, 276] width 82 height 10
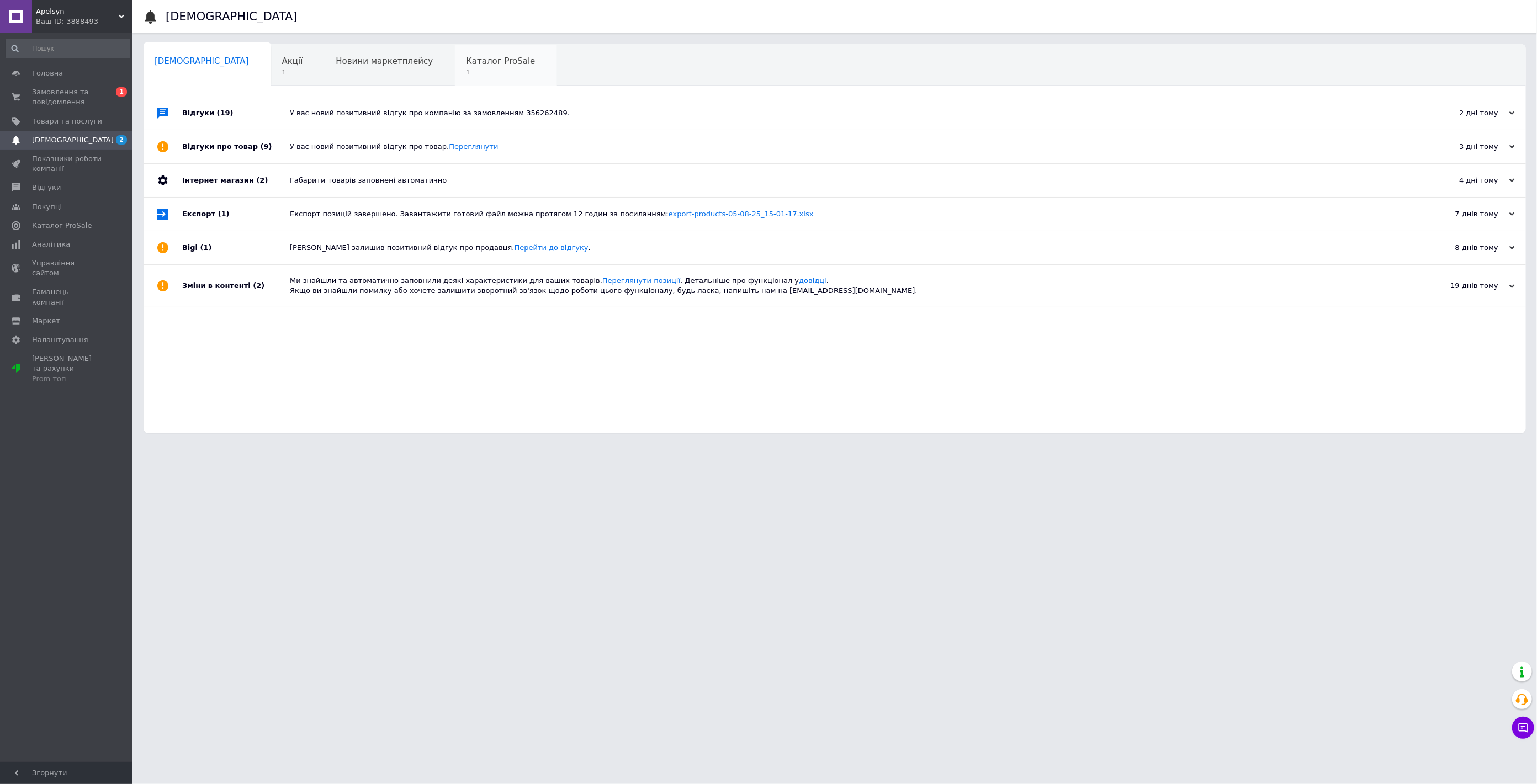
click at [466, 57] on span "Каталог ProSale" at bounding box center [501, 61] width 69 height 10
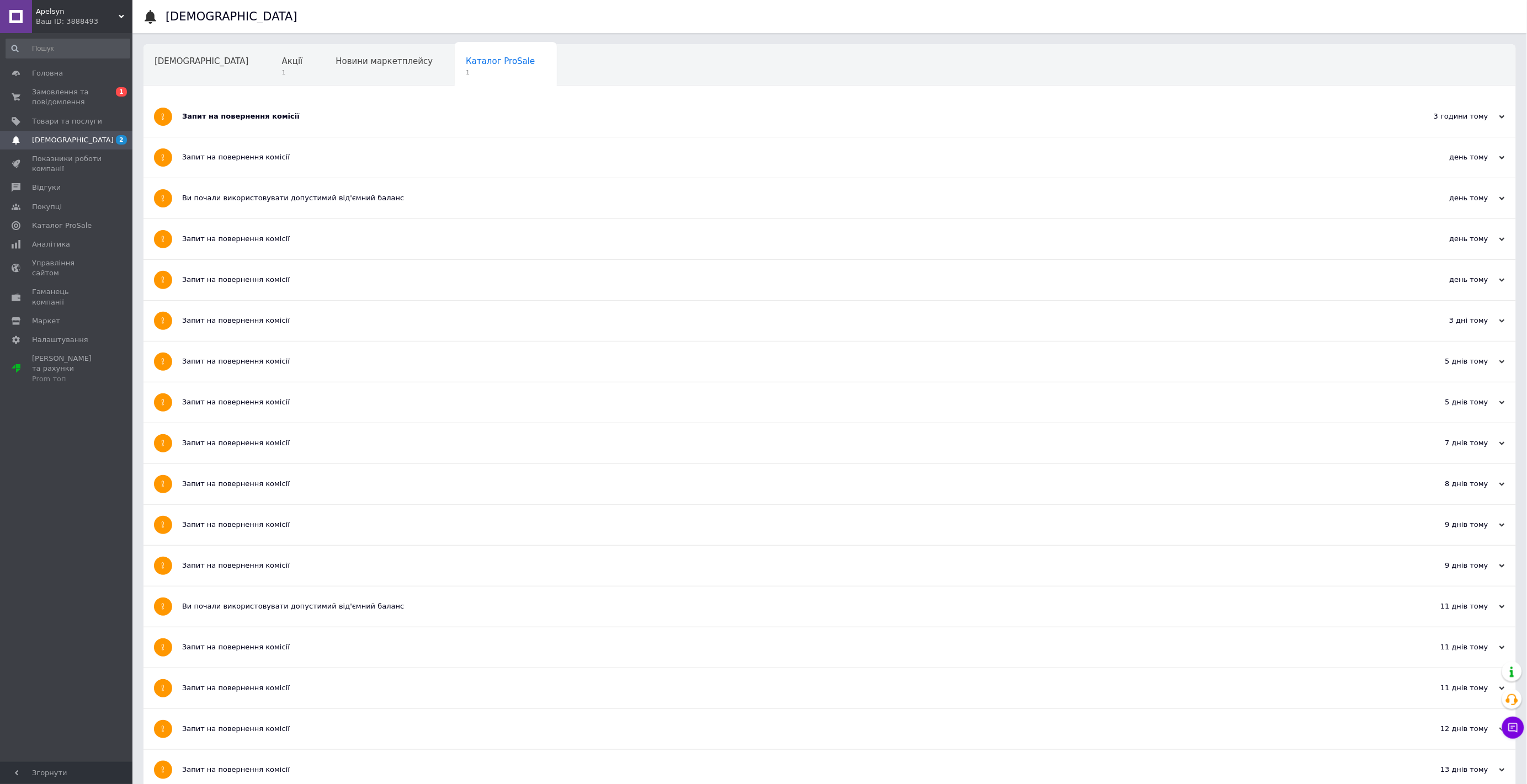
click at [255, 114] on div "Запит на повернення комісії" at bounding box center [788, 116] width 1213 height 10
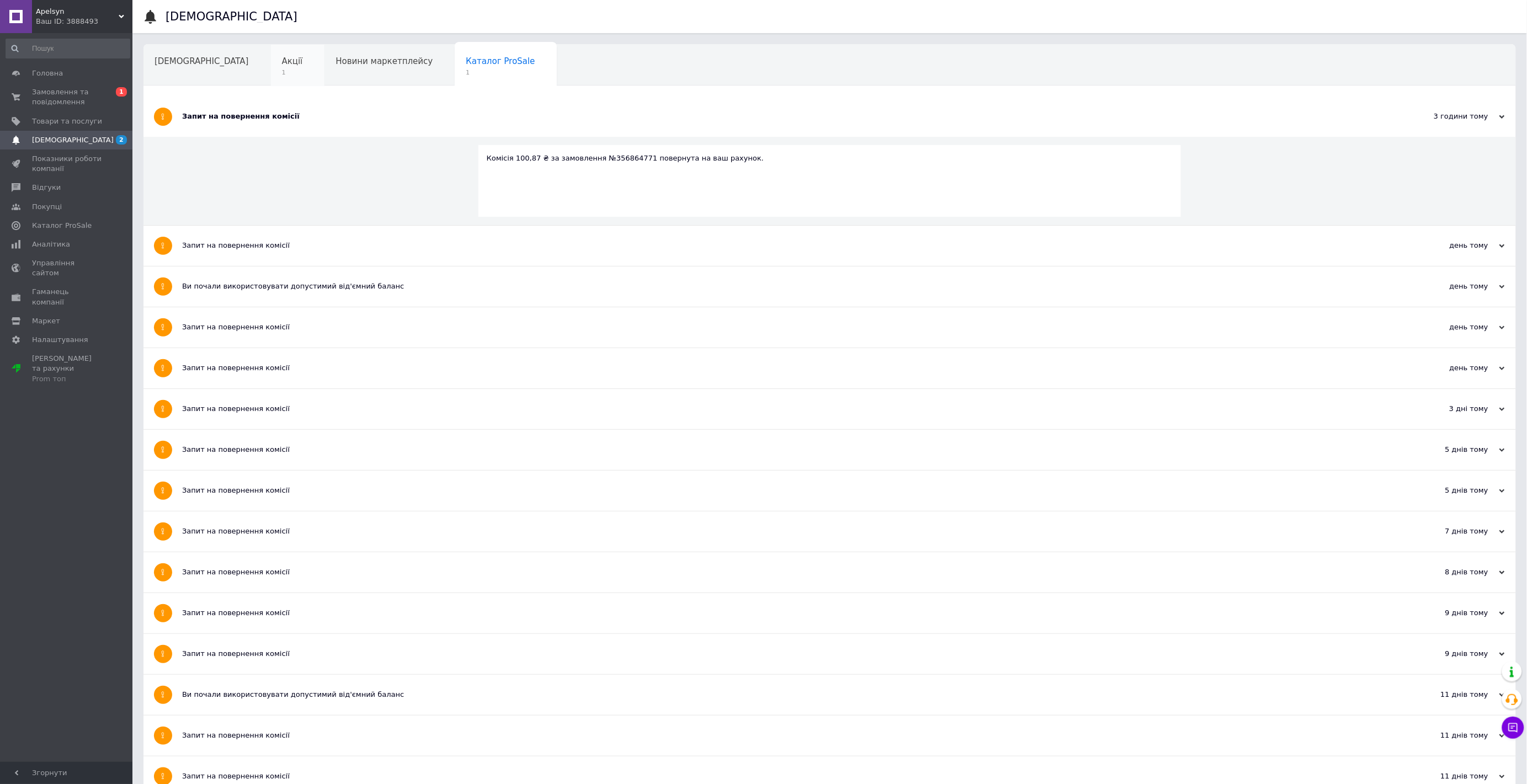
click at [282, 59] on span "Акції" at bounding box center [292, 61] width 21 height 10
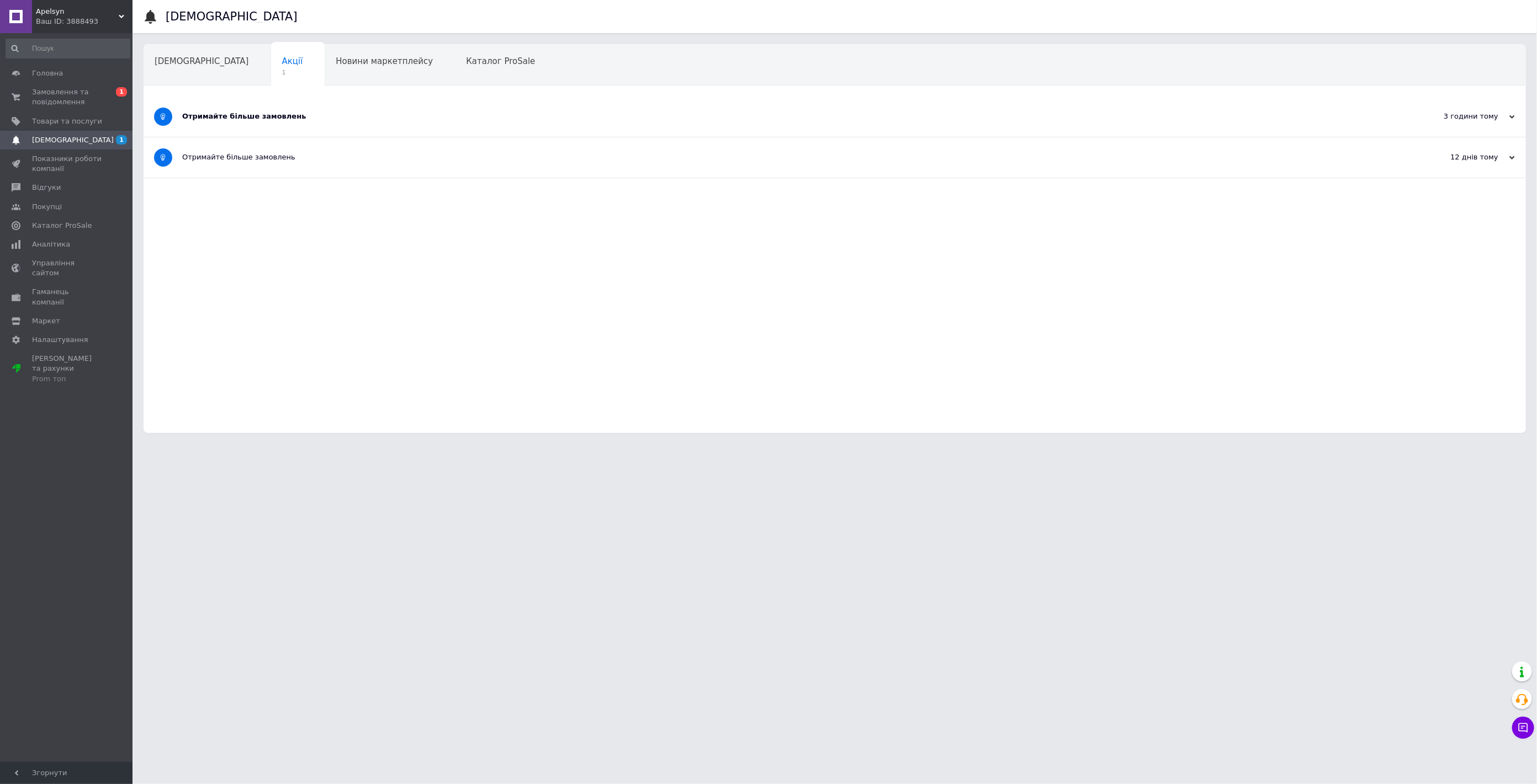
click at [223, 113] on div "Отримайте більше замовлень" at bounding box center [793, 116] width 1222 height 10
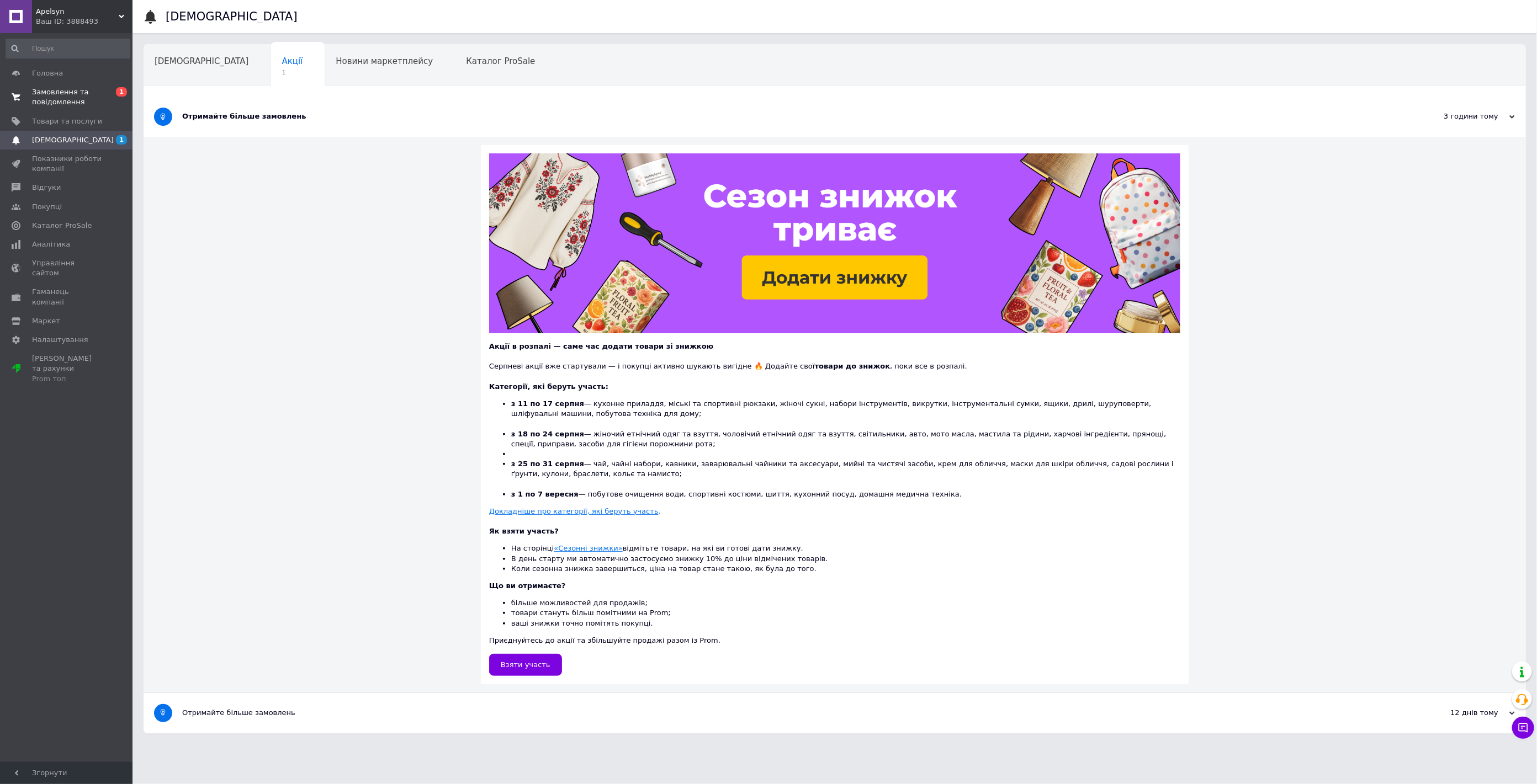
click at [56, 102] on span "Замовлення та повідомлення" at bounding box center [67, 97] width 70 height 20
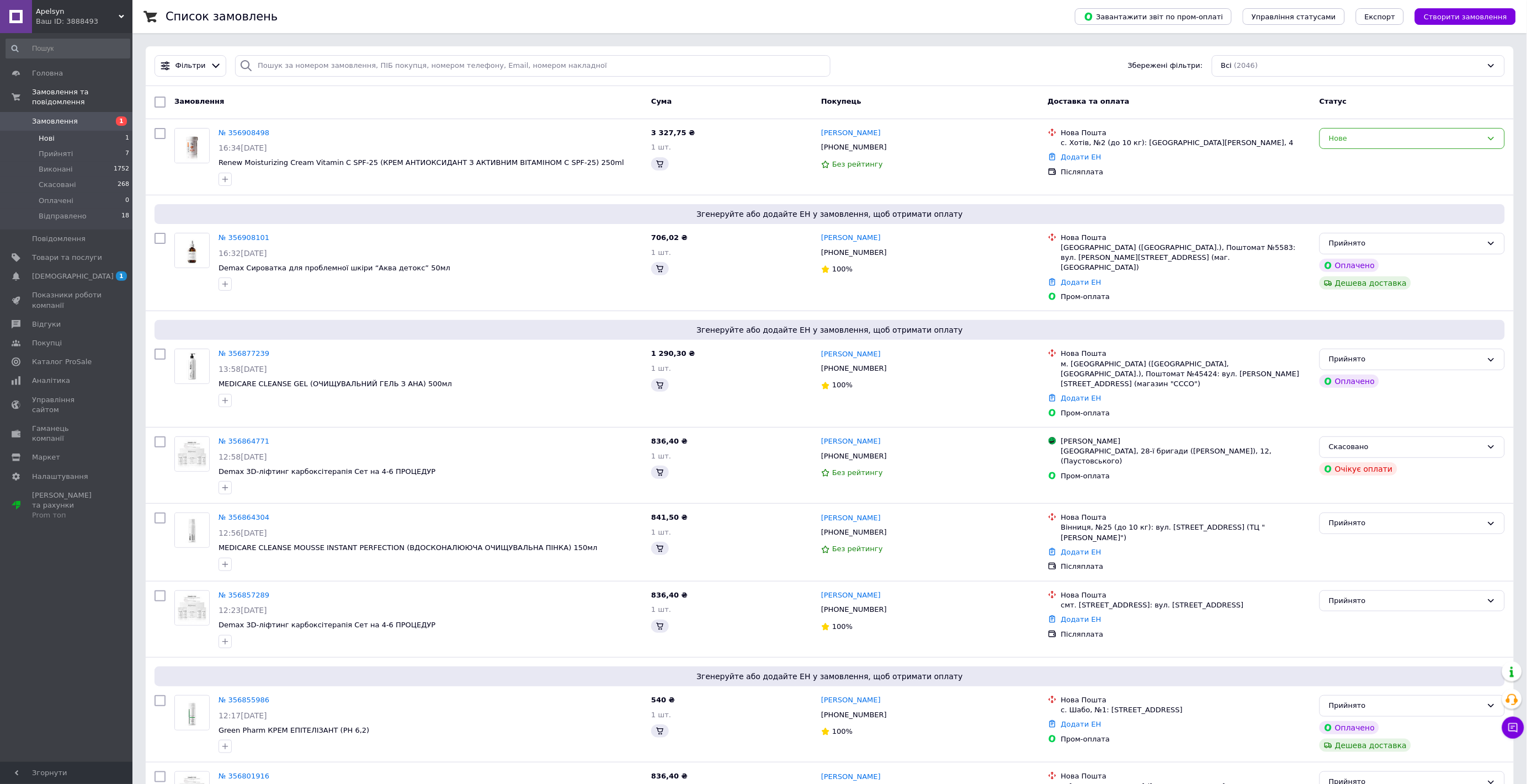
click at [46, 134] on span "Нові" at bounding box center [46, 138] width 16 height 10
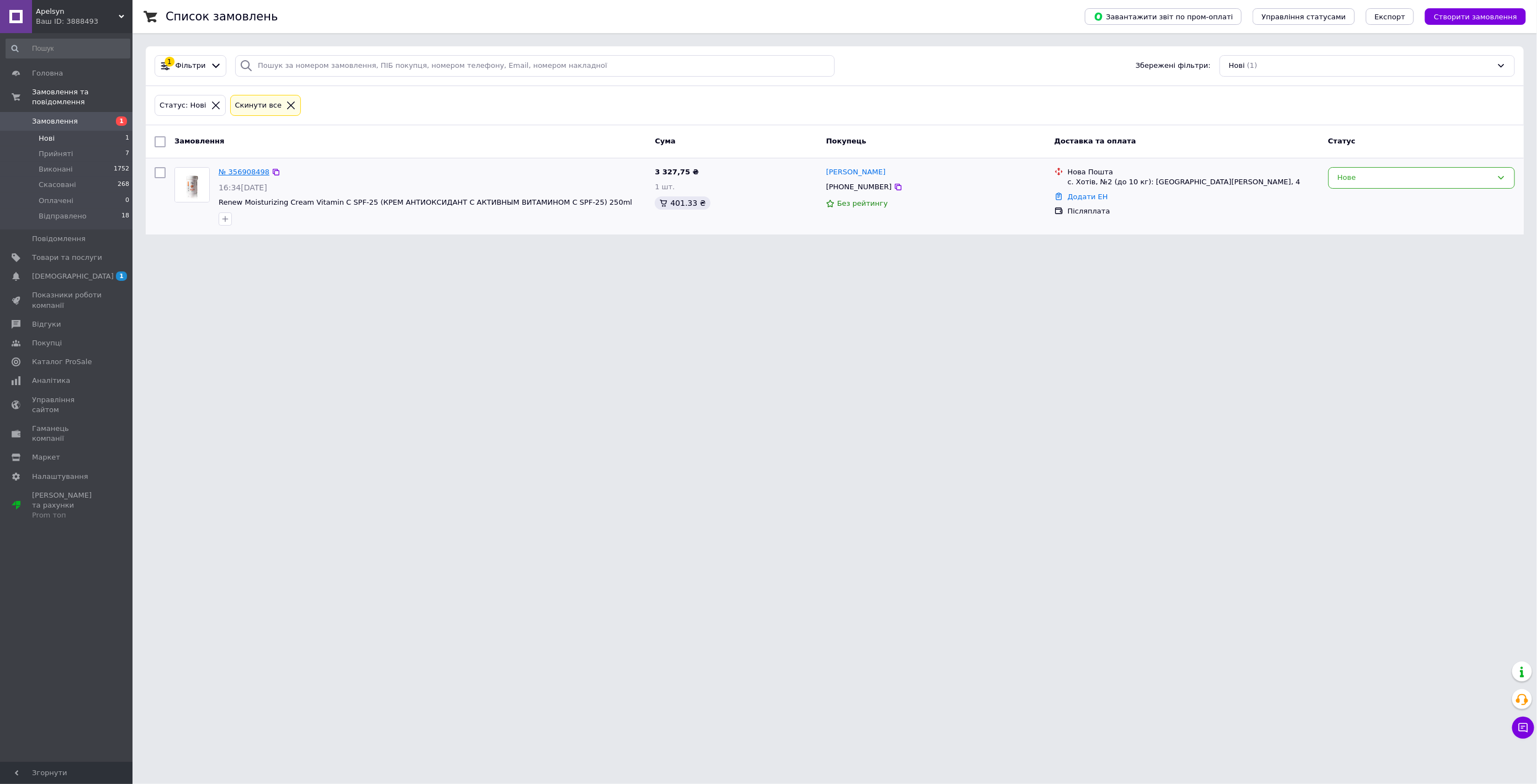
click at [246, 172] on link "№ 356908498" at bounding box center [244, 172] width 51 height 8
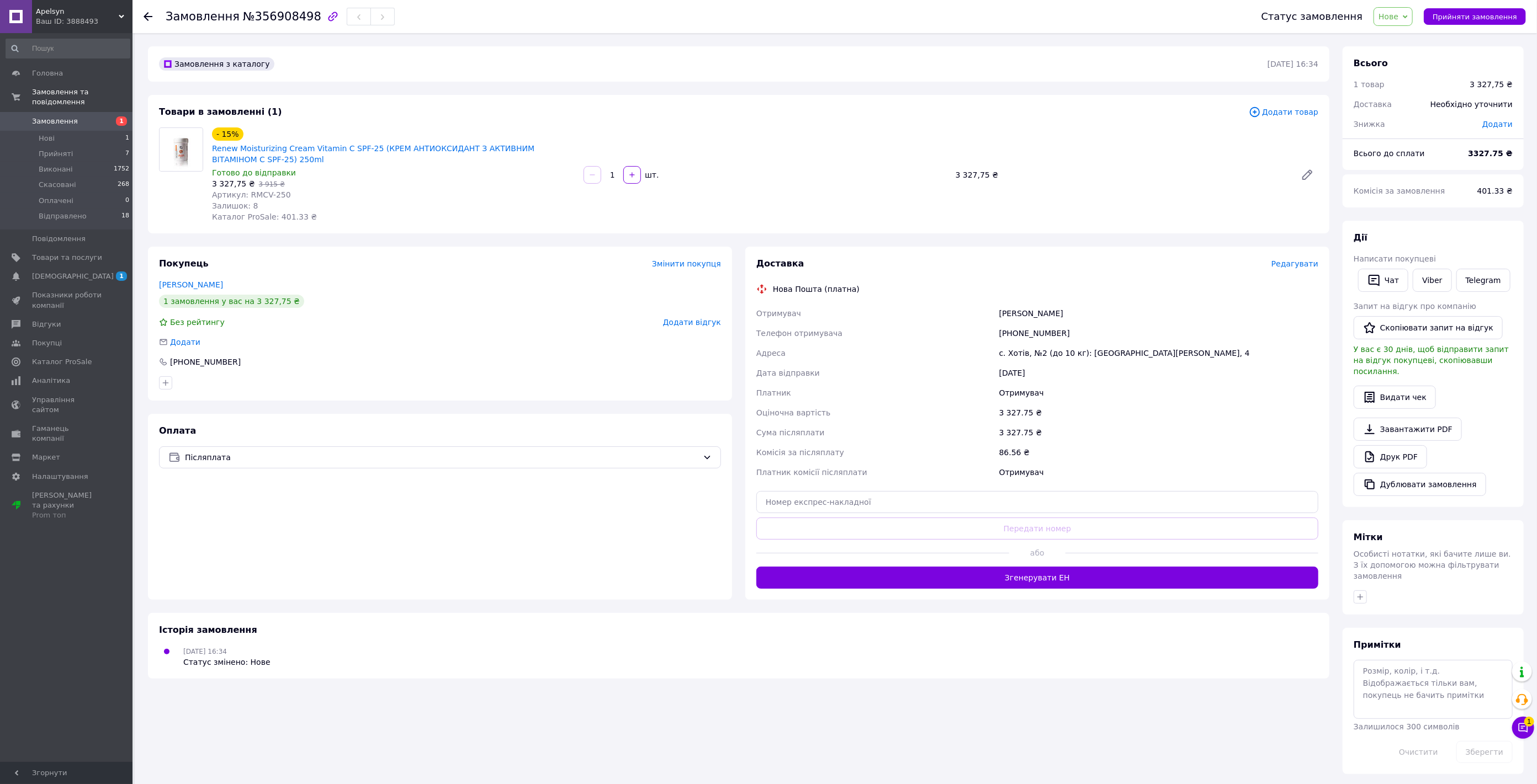
click at [1408, 14] on icon at bounding box center [1406, 17] width 5 height 5
click at [1405, 36] on li "Прийнято" at bounding box center [1404, 38] width 59 height 16
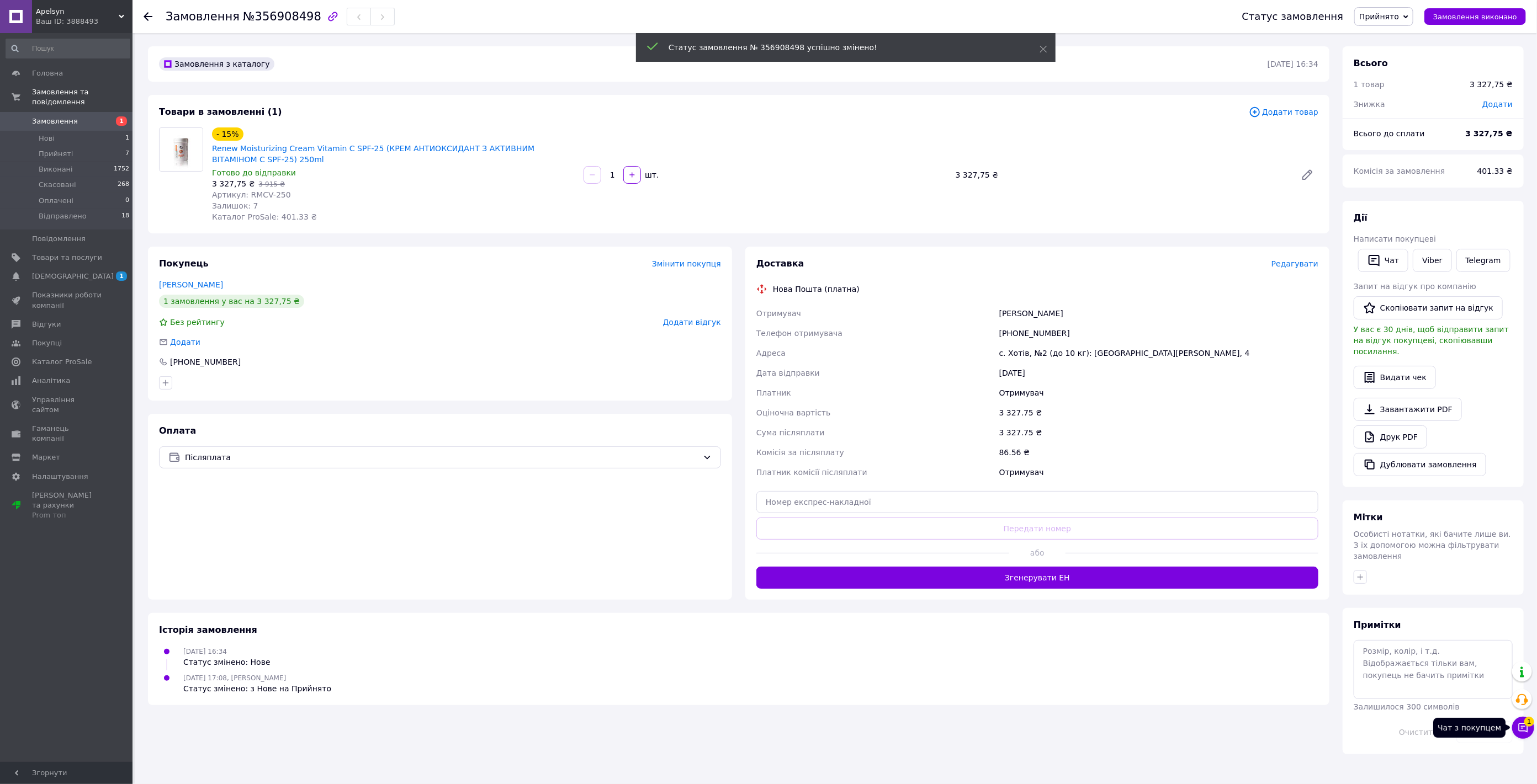
click at [1525, 729] on icon at bounding box center [1523, 727] width 11 height 11
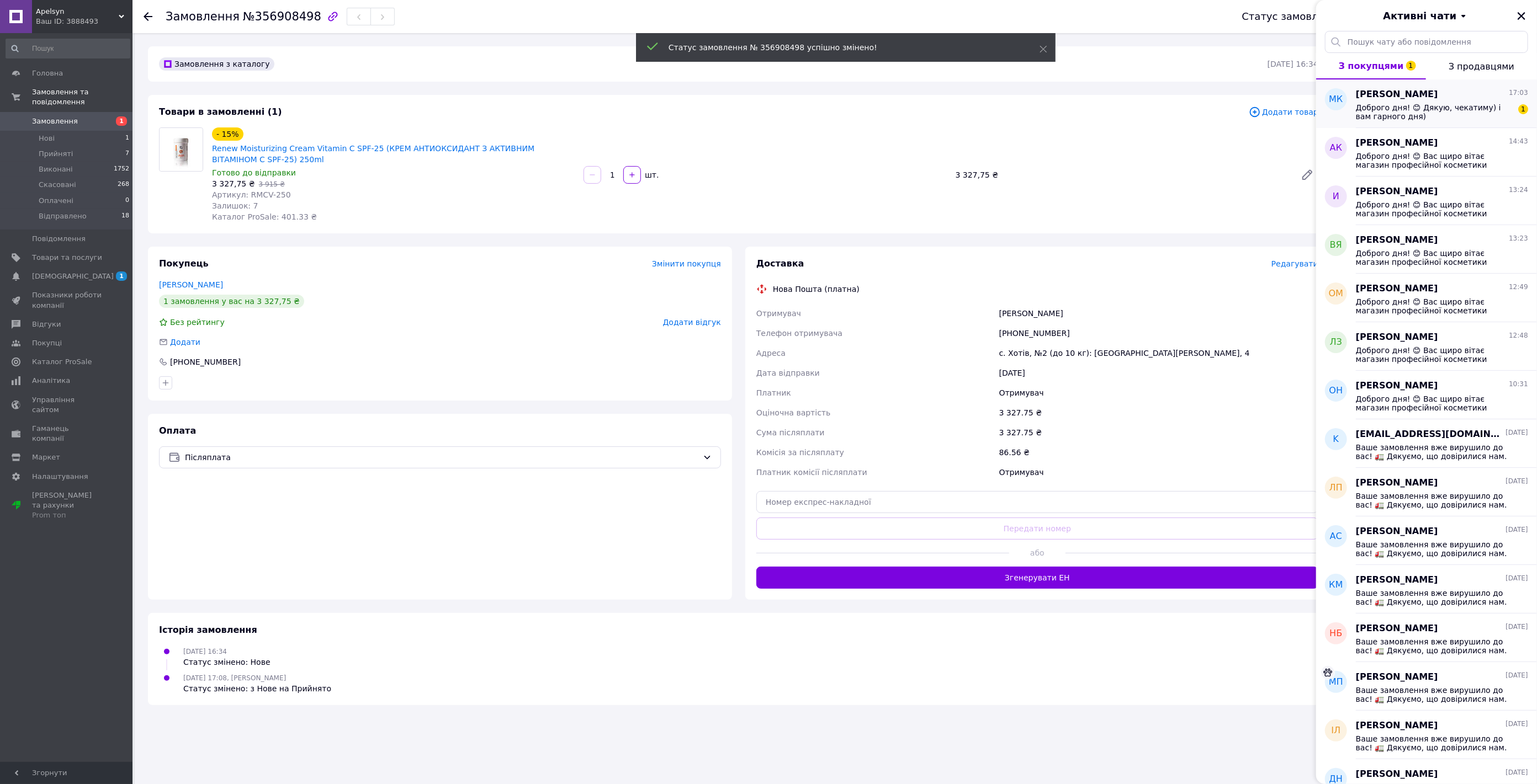
click at [1466, 108] on span "Доброго дня! 😊 Дякую, чекатиму) і вам гарного дня)" at bounding box center [1435, 112] width 157 height 18
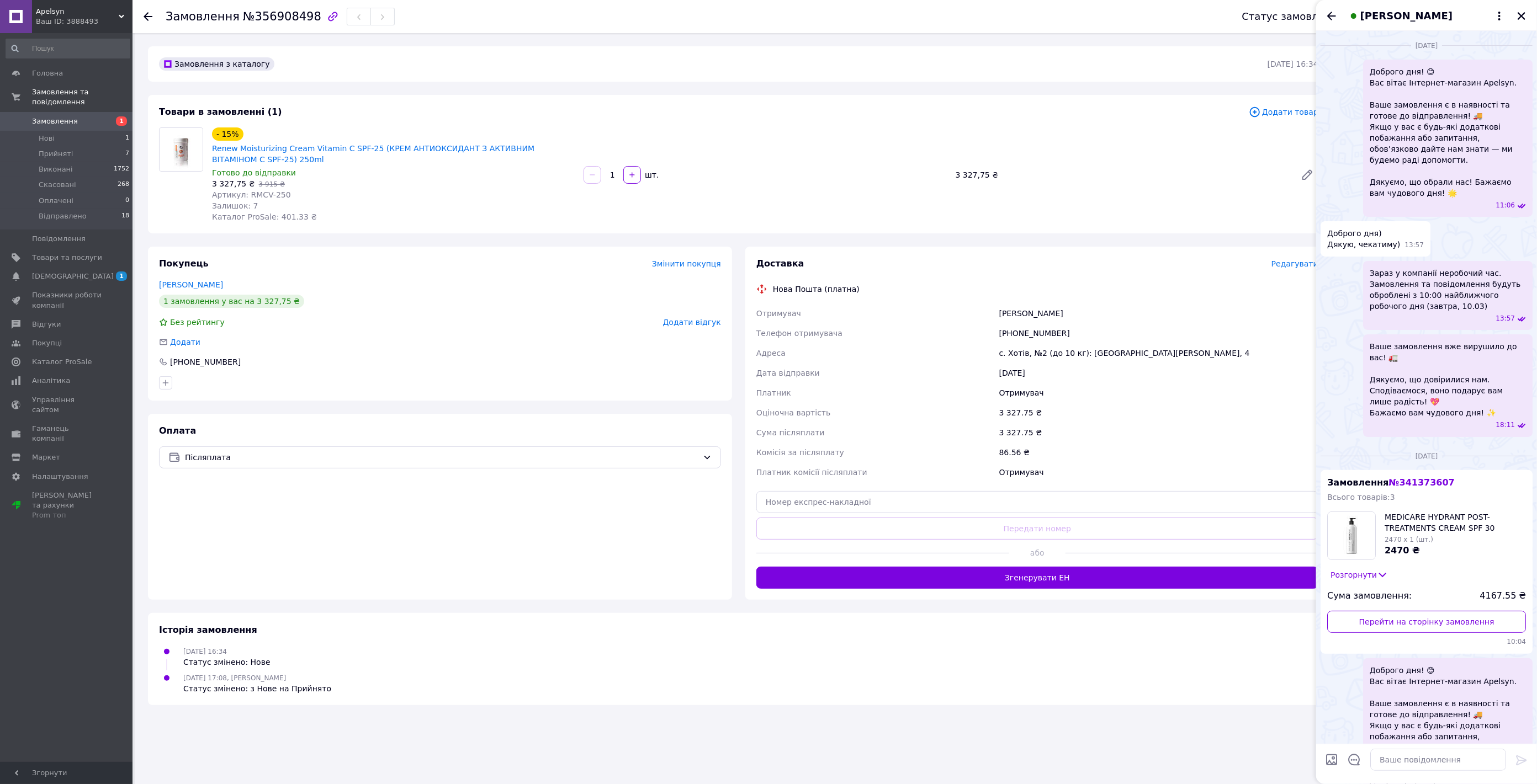
scroll to position [2621, 0]
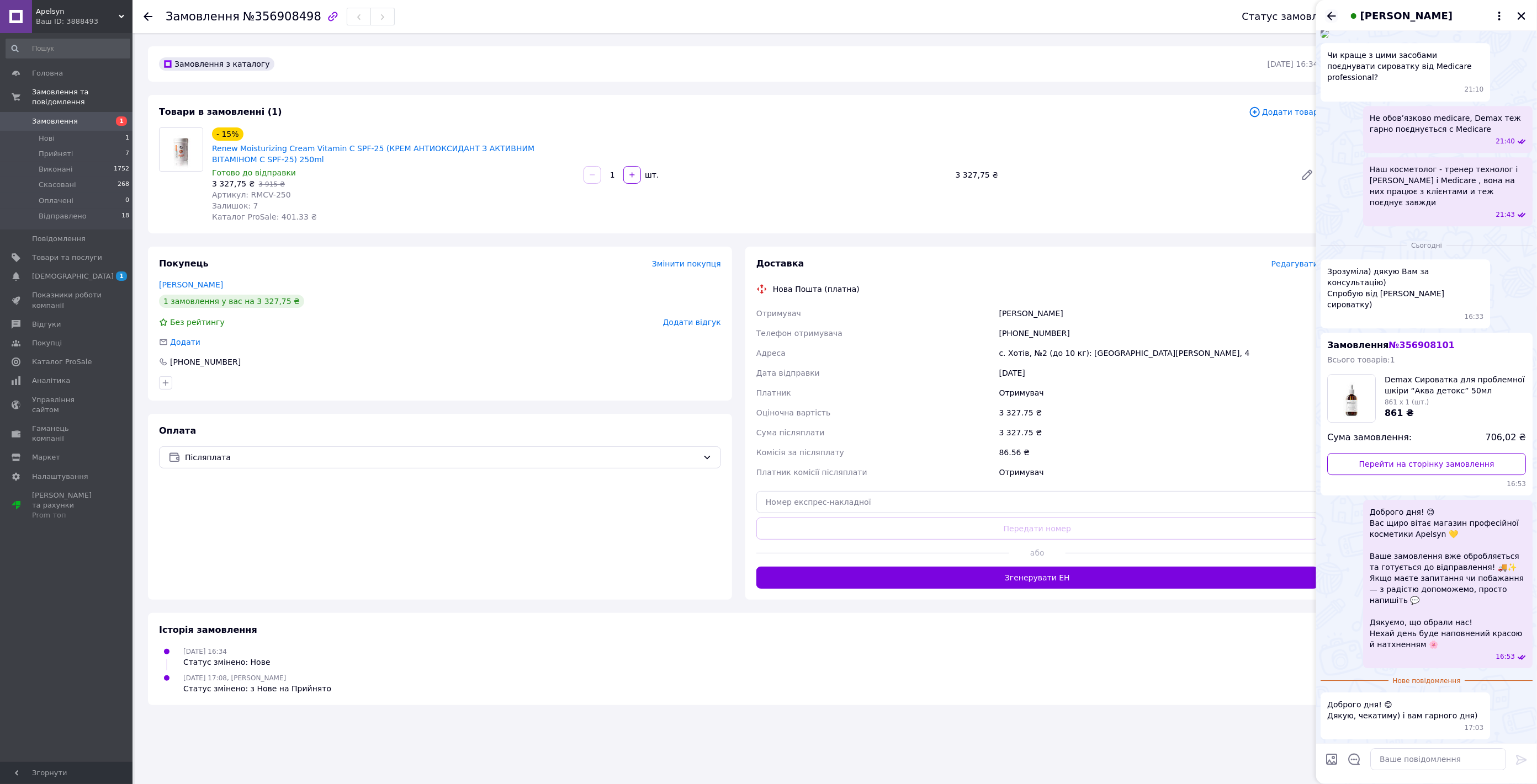
click at [1332, 12] on icon "Назад" at bounding box center [1332, 16] width 9 height 8
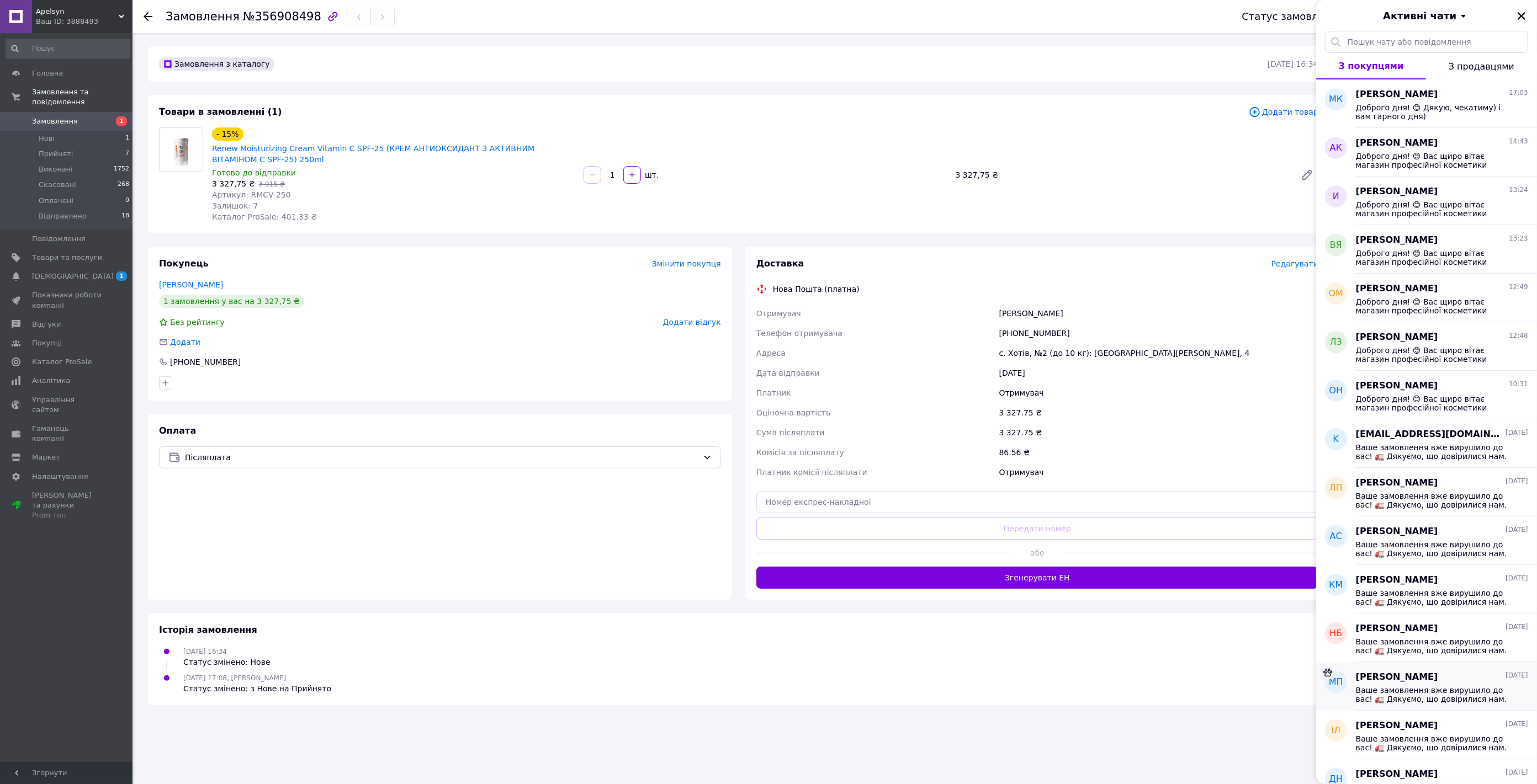
click at [1450, 685] on div "Ваше замовлення вже вирушило до вас! 🚛 Дякуємо, що довірилися нам. Сподіваємося…" at bounding box center [1442, 693] width 172 height 20
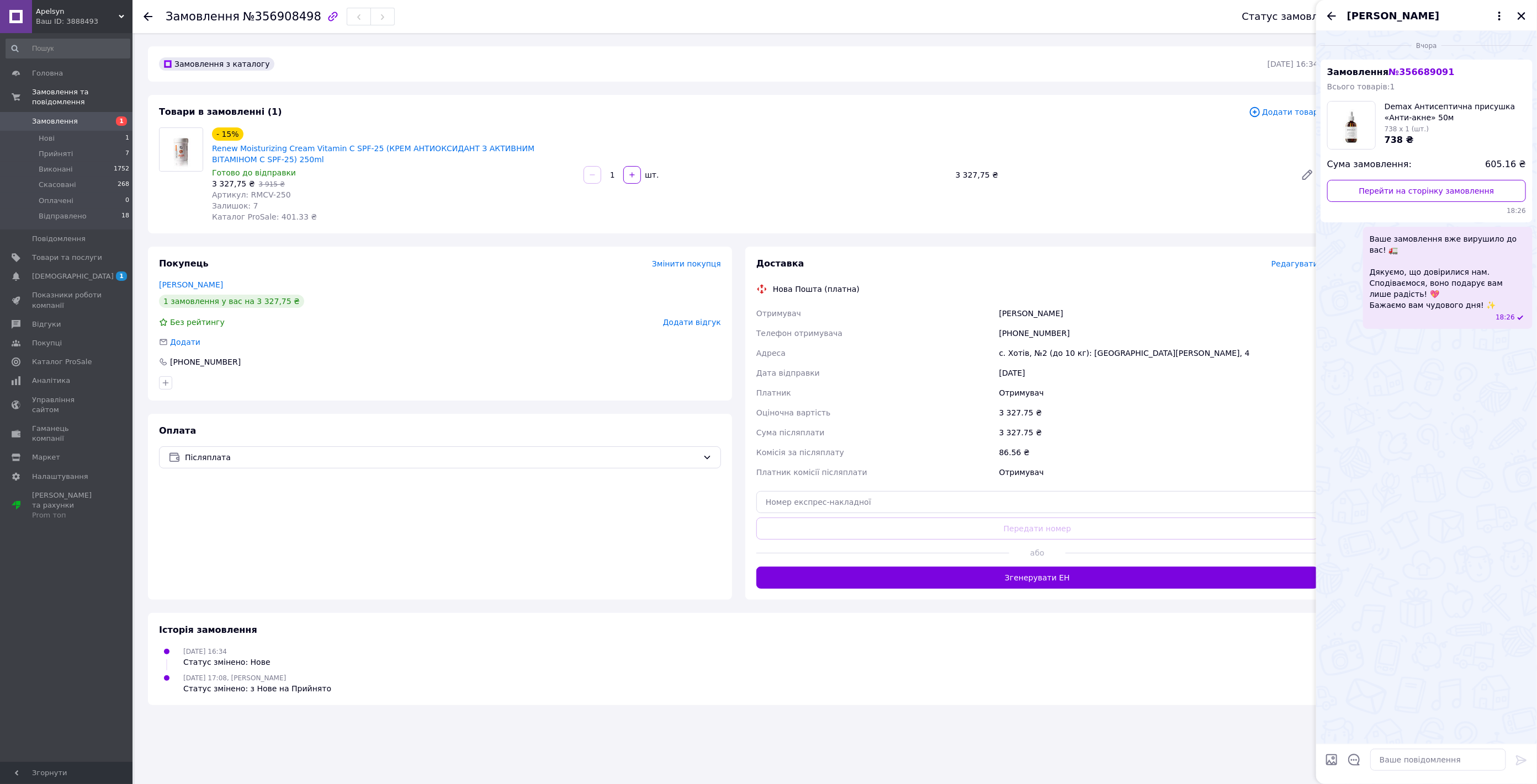
drag, startPoint x: 1329, startPoint y: 12, endPoint x: 1343, endPoint y: 25, distance: 19.1
click at [1331, 12] on icon "Назад" at bounding box center [1331, 16] width 13 height 13
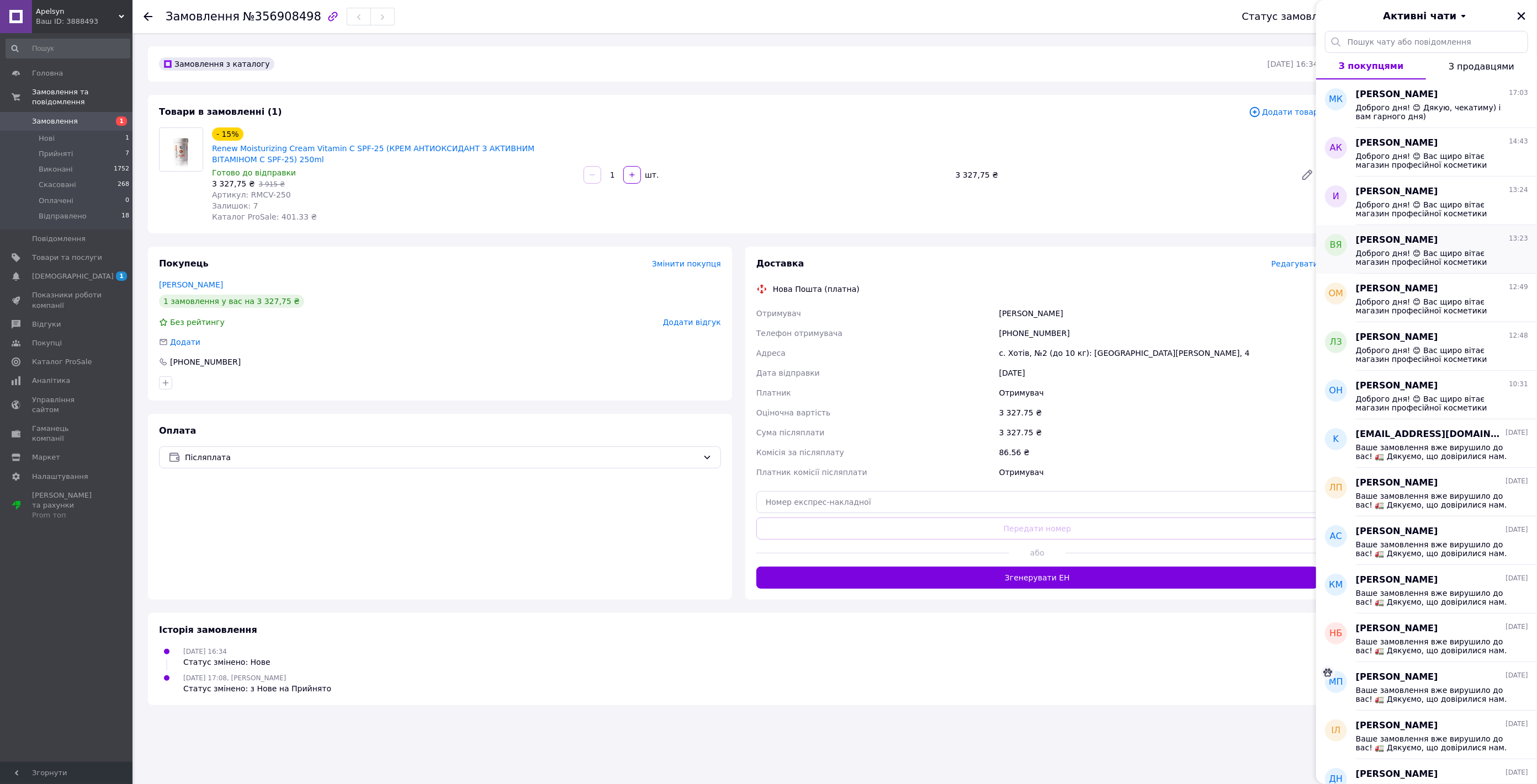
click at [1452, 256] on span "Доброго дня! 😊 Вас щиро вітає магазин професійної косметики Apelsyn 💛 Ваше замо…" at bounding box center [1435, 258] width 157 height 18
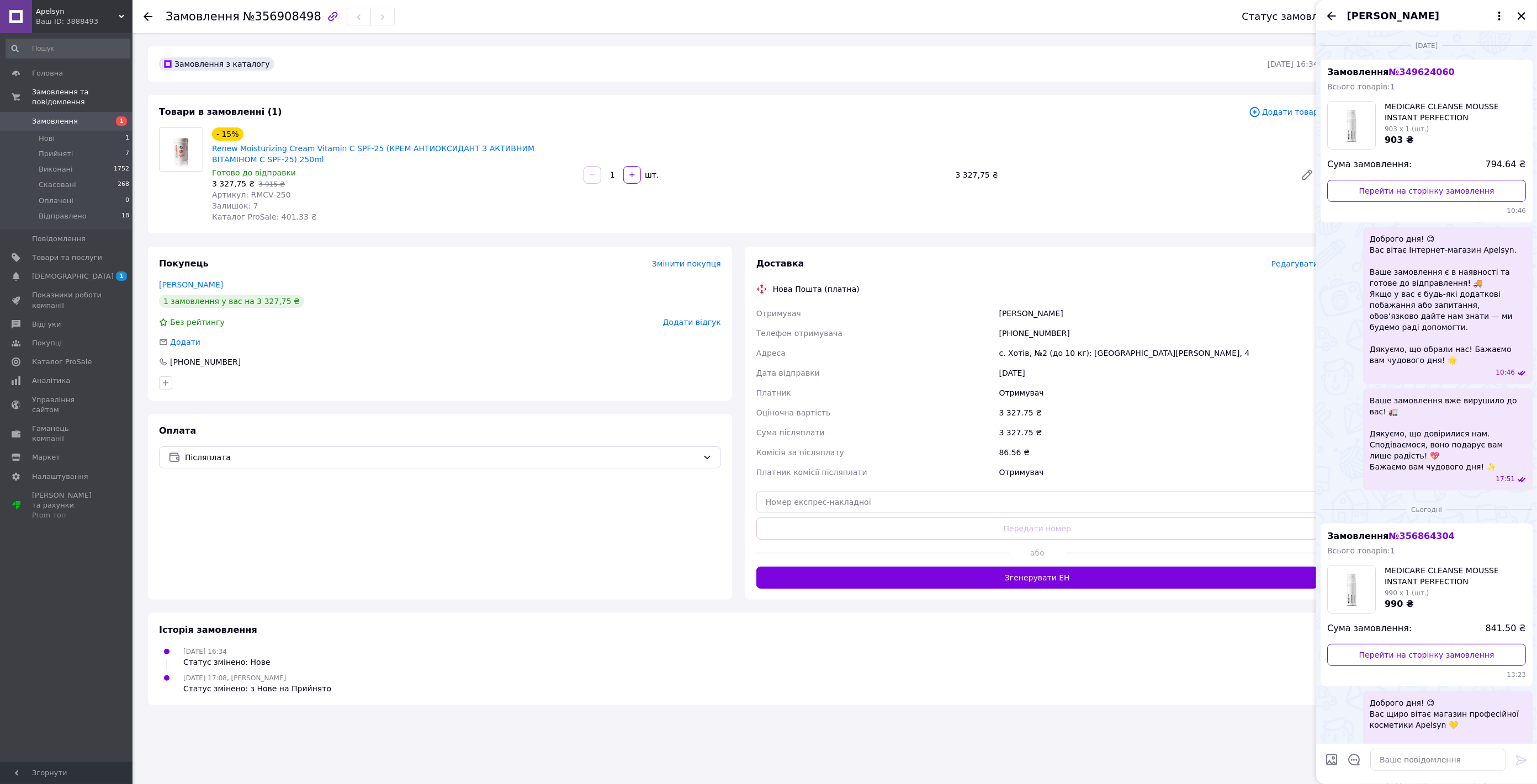
scroll to position [97, 0]
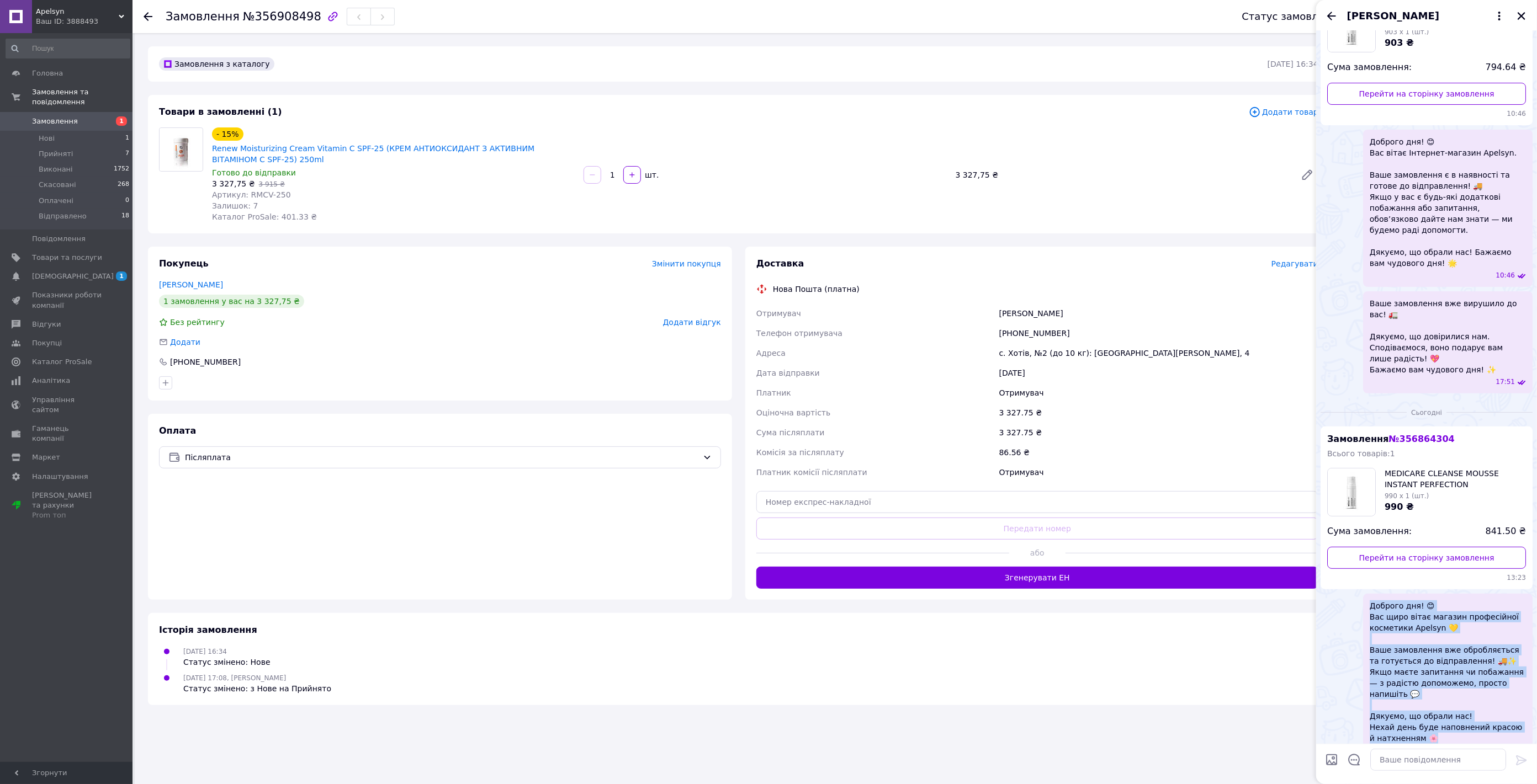
drag, startPoint x: 1436, startPoint y: 719, endPoint x: 1363, endPoint y: 596, distance: 143.0
click at [1358, 594] on div "Доброго дня! 😊 Вас щиро вітає магазин професійної косметики Apelsyn 💛 Ваше замо…" at bounding box center [1427, 678] width 212 height 168
copy span "Доброго дня! 😊 Вас щиро вітає магазин професійної косметики Apelsyn 💛 Ваше замо…"
click at [1522, 14] on icon "Закрити" at bounding box center [1522, 16] width 8 height 8
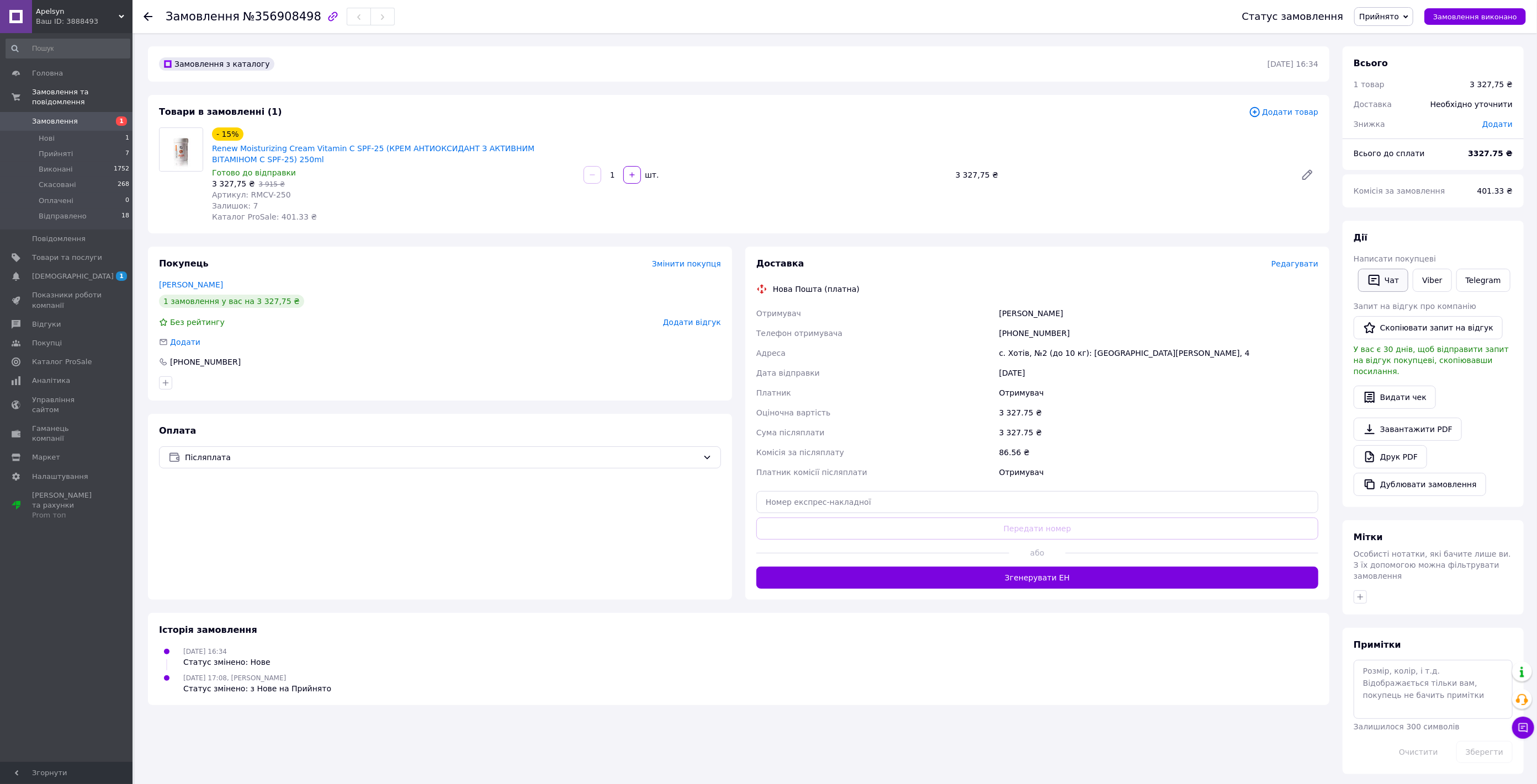
click at [1395, 280] on button "Чат" at bounding box center [1383, 280] width 50 height 23
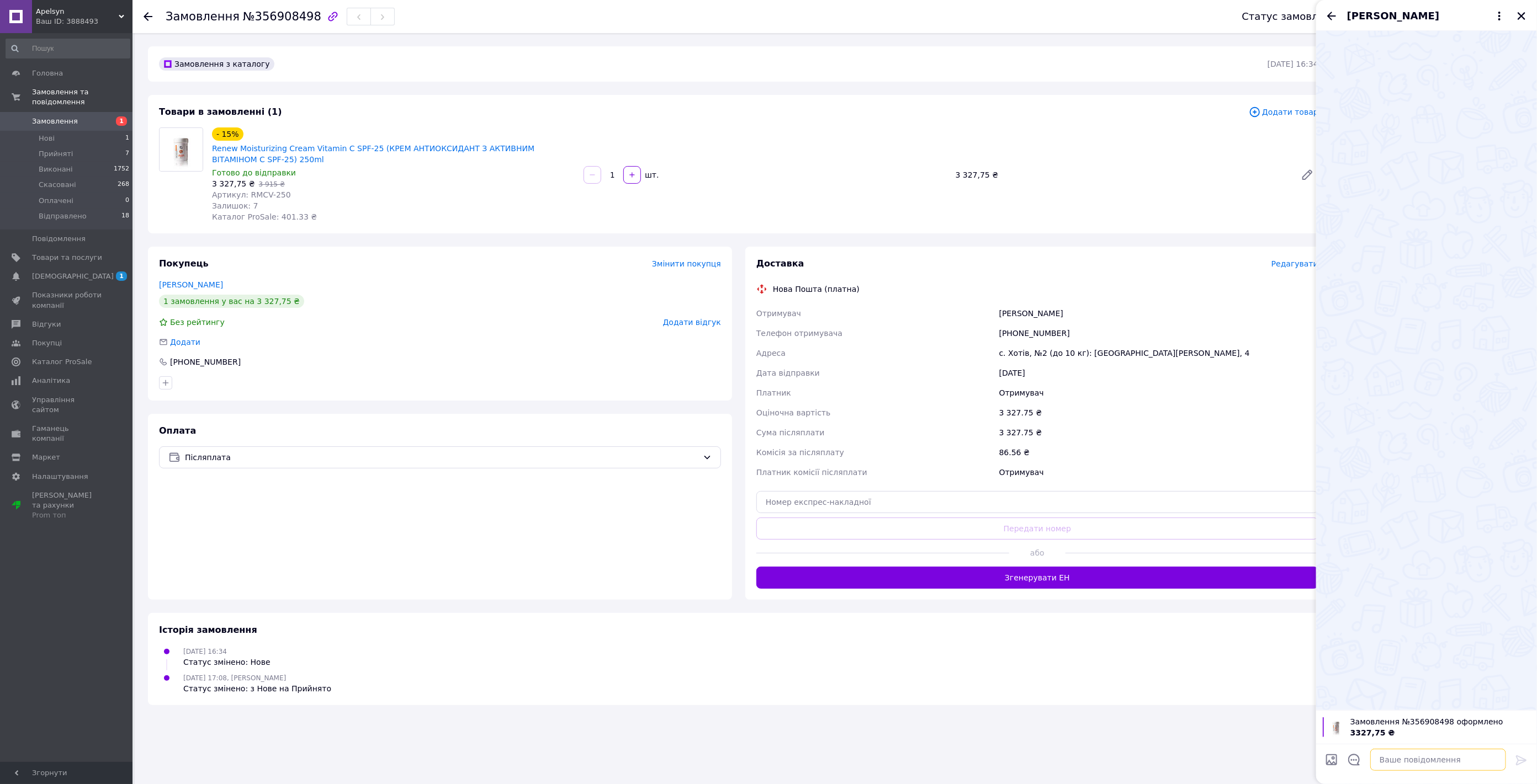
click at [1421, 757] on textarea at bounding box center [1438, 760] width 136 height 22
paste textarea "Доброго дня! 😊 Вас щиро вітає магазин професійної косметики Apelsyn 💛 Ваше замо…"
type textarea "Доброго дня! 😊 Вас щиро вітає магазин професійної косметики Apelsyn 💛 Ваше замо…"
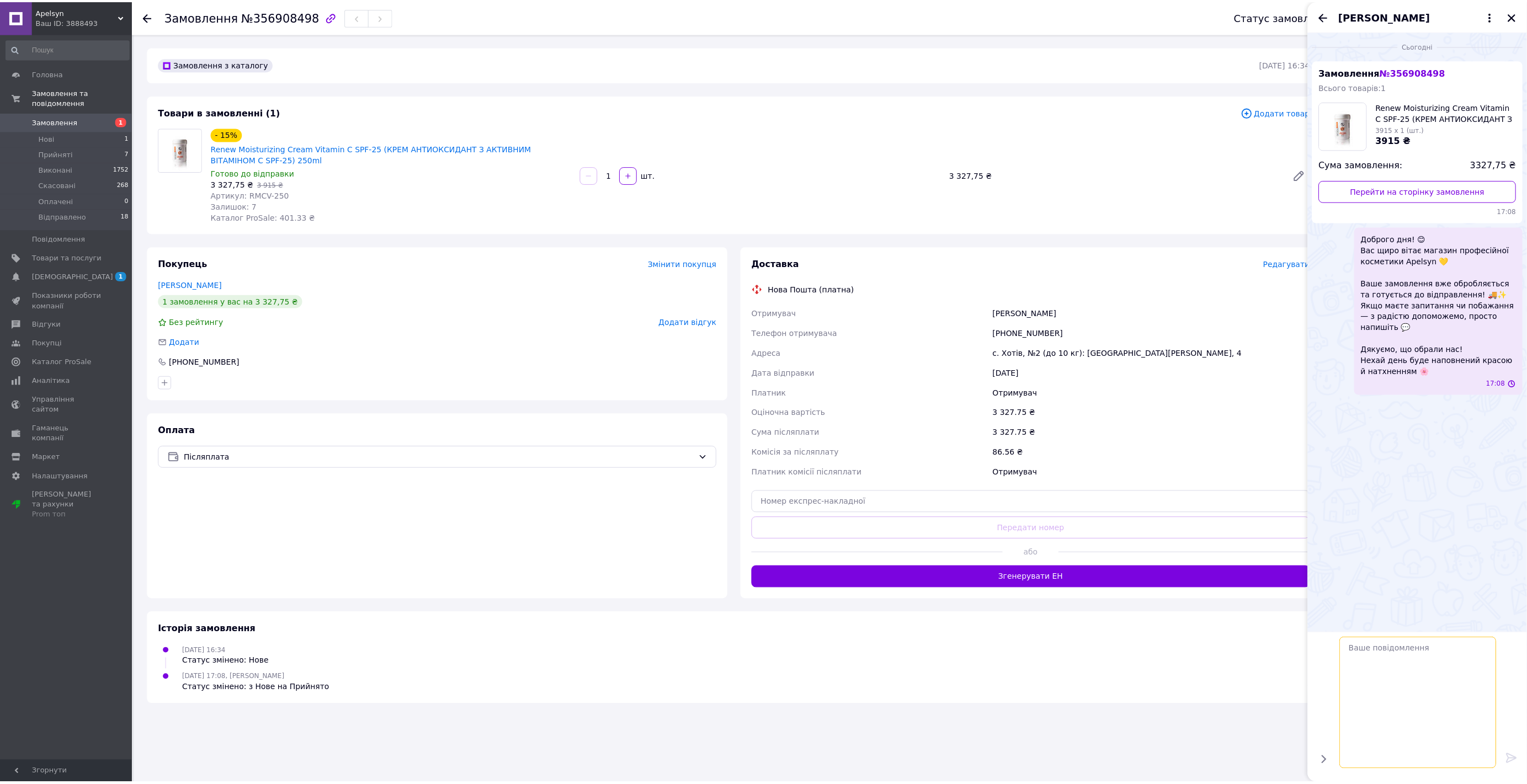
scroll to position [0, 0]
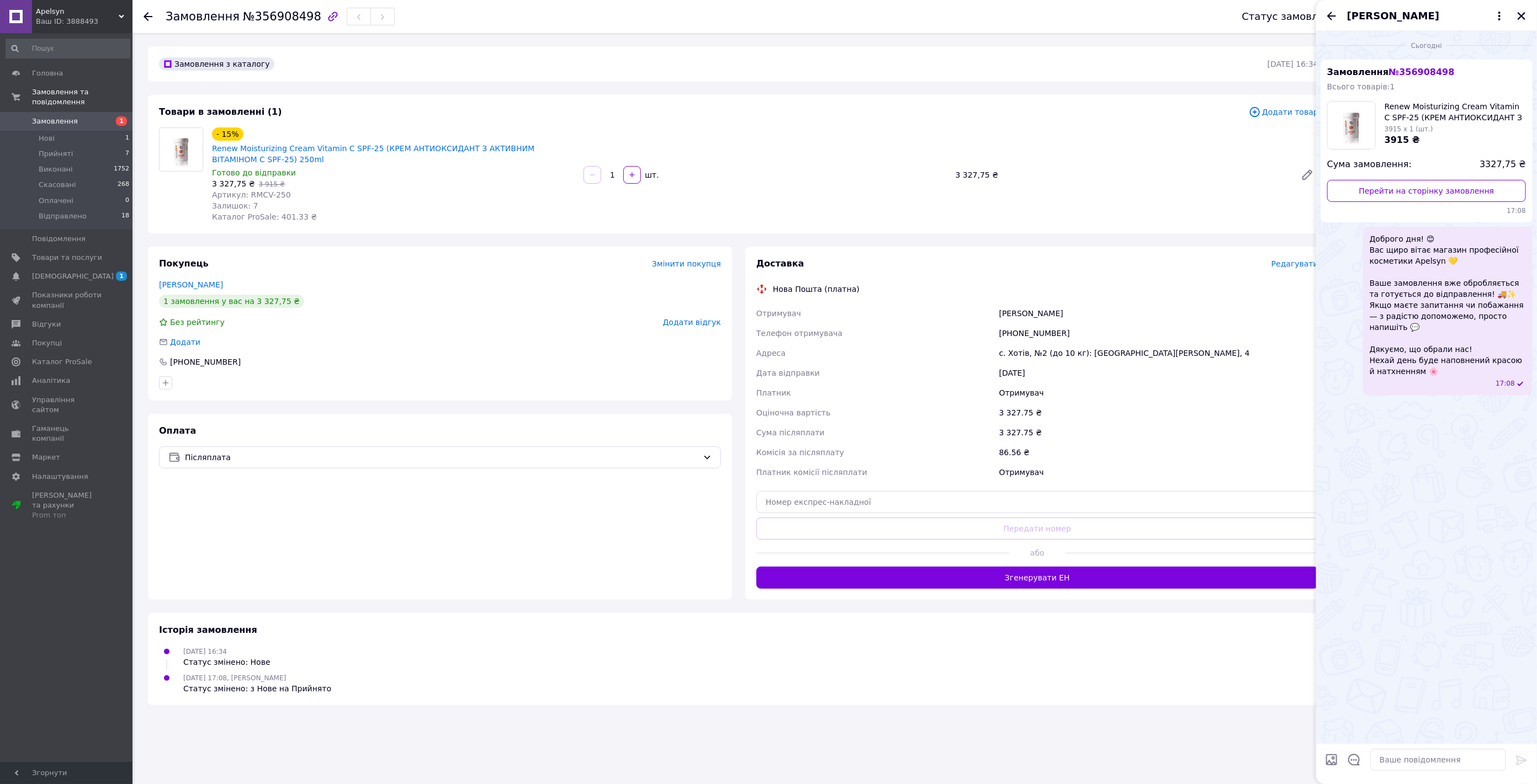
click at [1523, 13] on icon "Закрити" at bounding box center [1521, 16] width 10 height 10
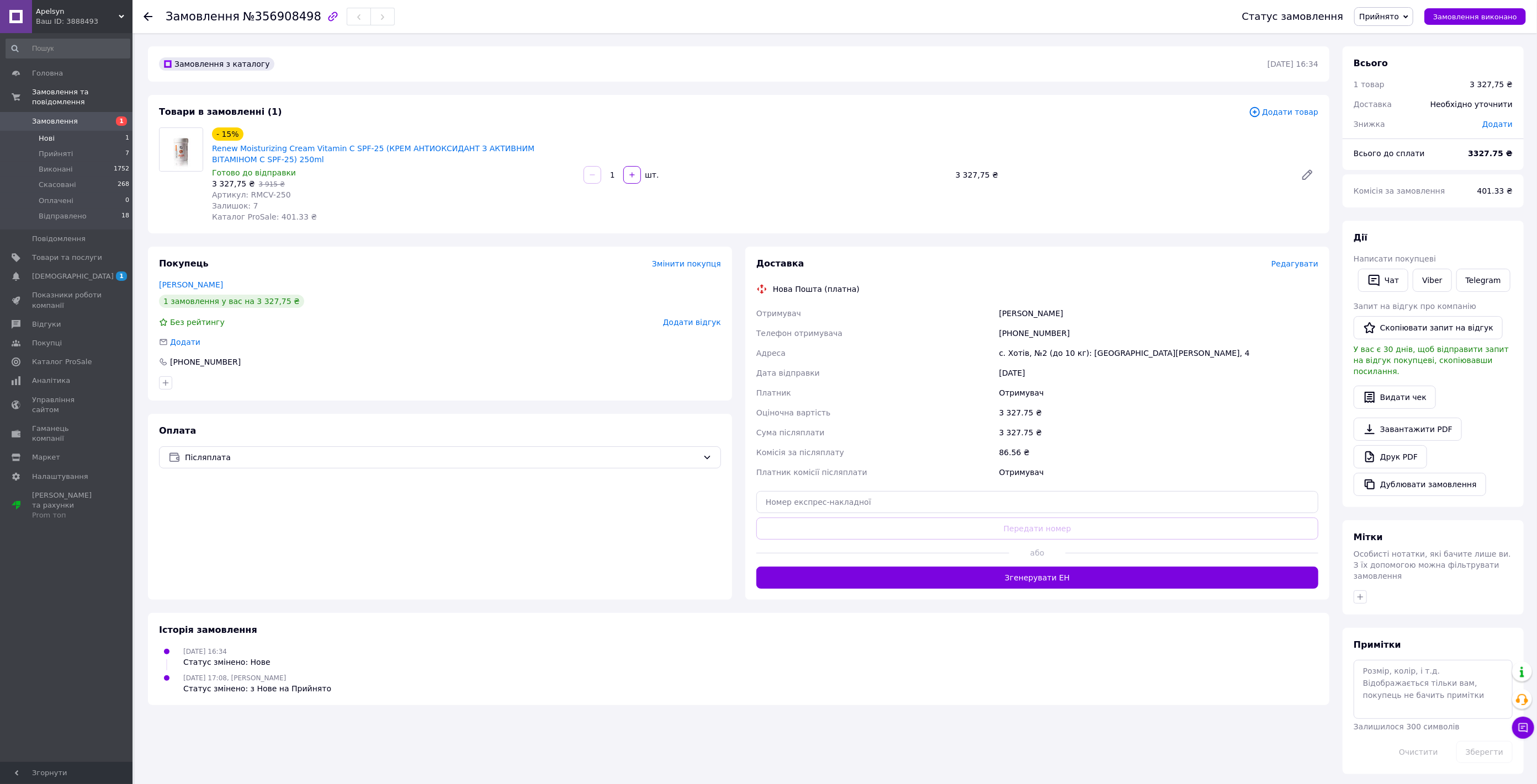
click at [45, 134] on span "Нові" at bounding box center [46, 138] width 16 height 10
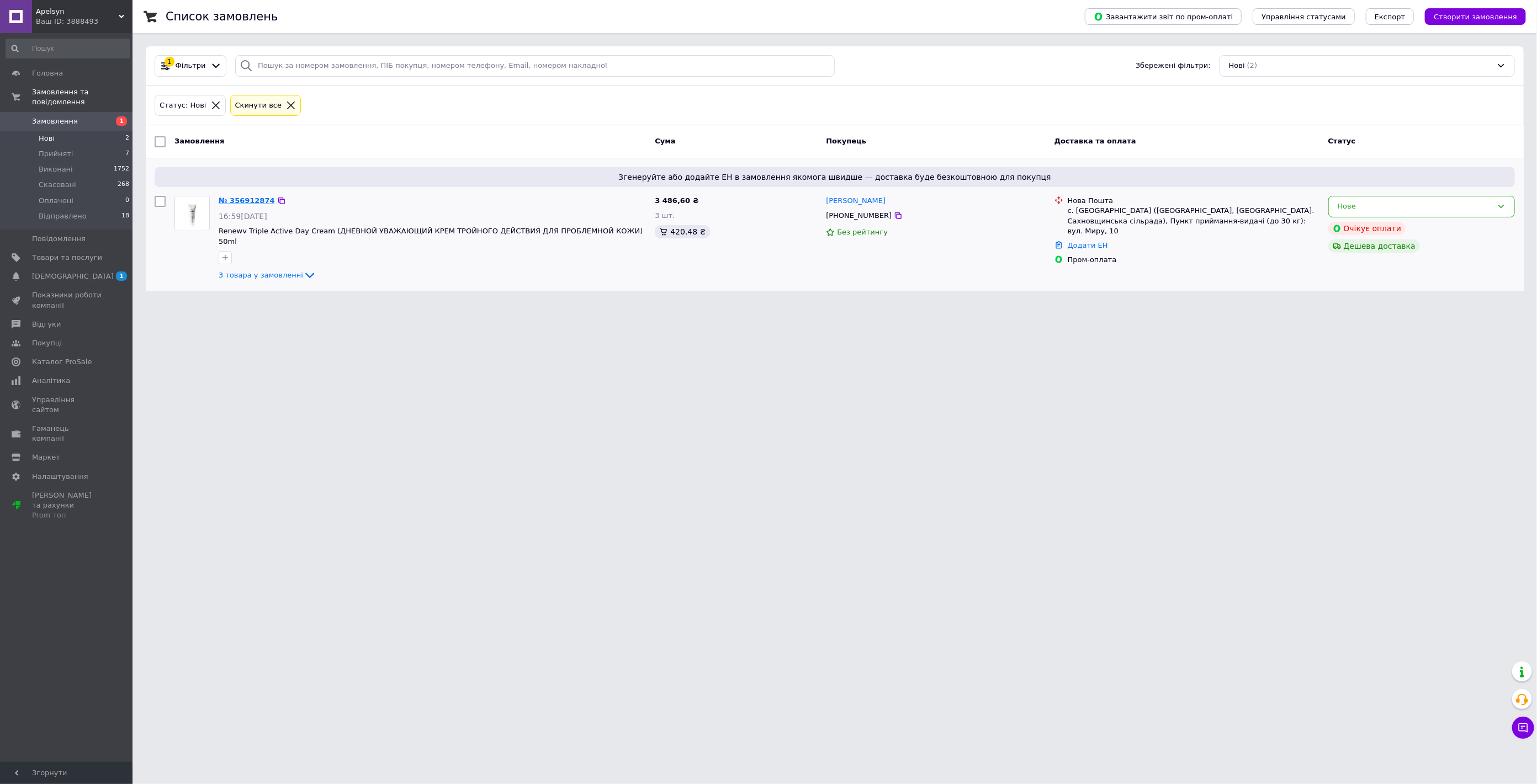
click at [247, 201] on link "№ 356912874" at bounding box center [247, 200] width 56 height 8
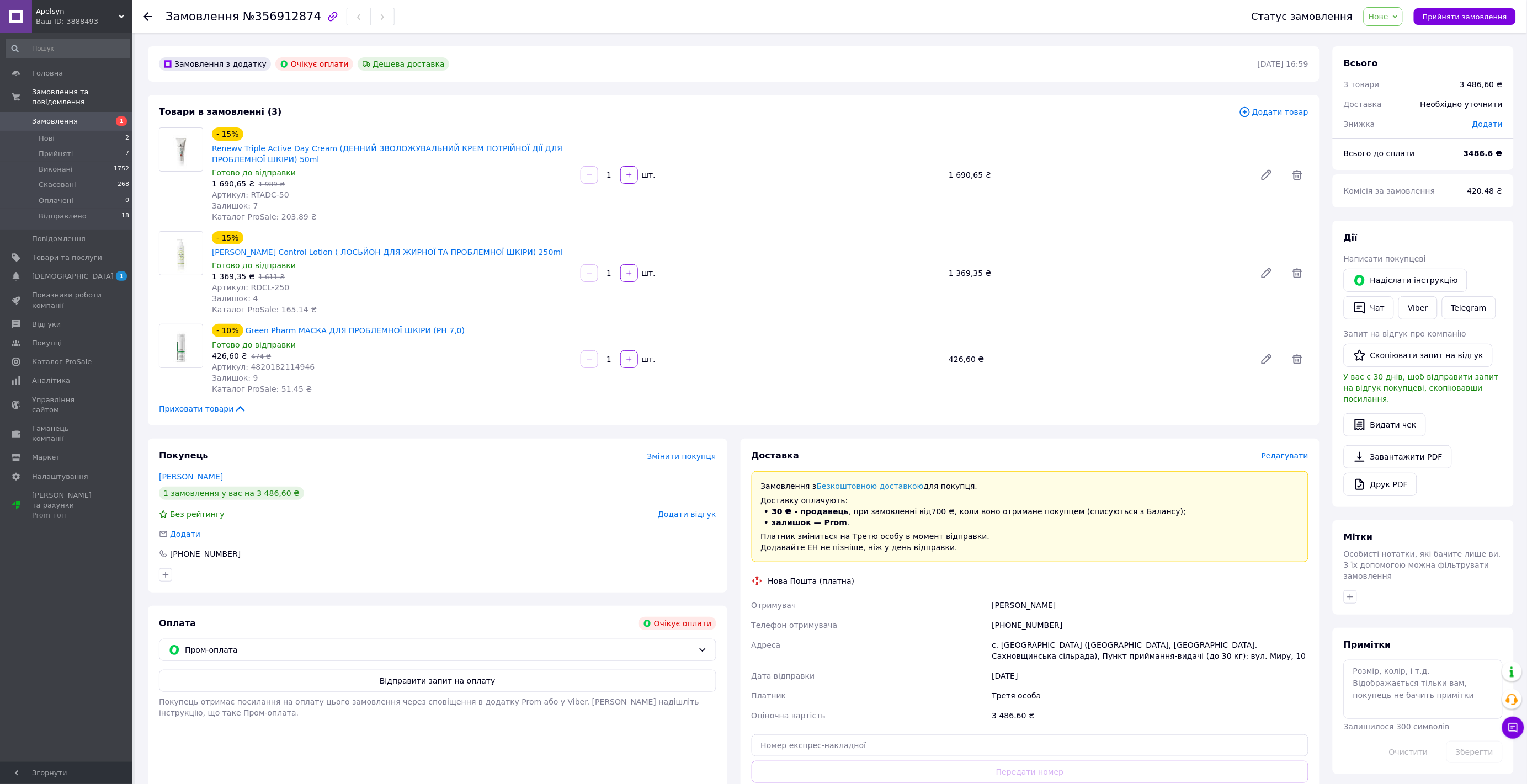
click at [359, 509] on div "Без рейтингу Додати відгук" at bounding box center [438, 514] width 557 height 11
click at [351, 146] on link "Renewv Triple Active Day Cream (ДЕННИЙ ЗВОЛОЖУВАЛЬНИЙ КРЕМ ПОТРІЙНОЇ ДІЇ ДЛЯ ПР…" at bounding box center [387, 154] width 350 height 20
click at [40, 134] on span "Нові" at bounding box center [46, 138] width 16 height 10
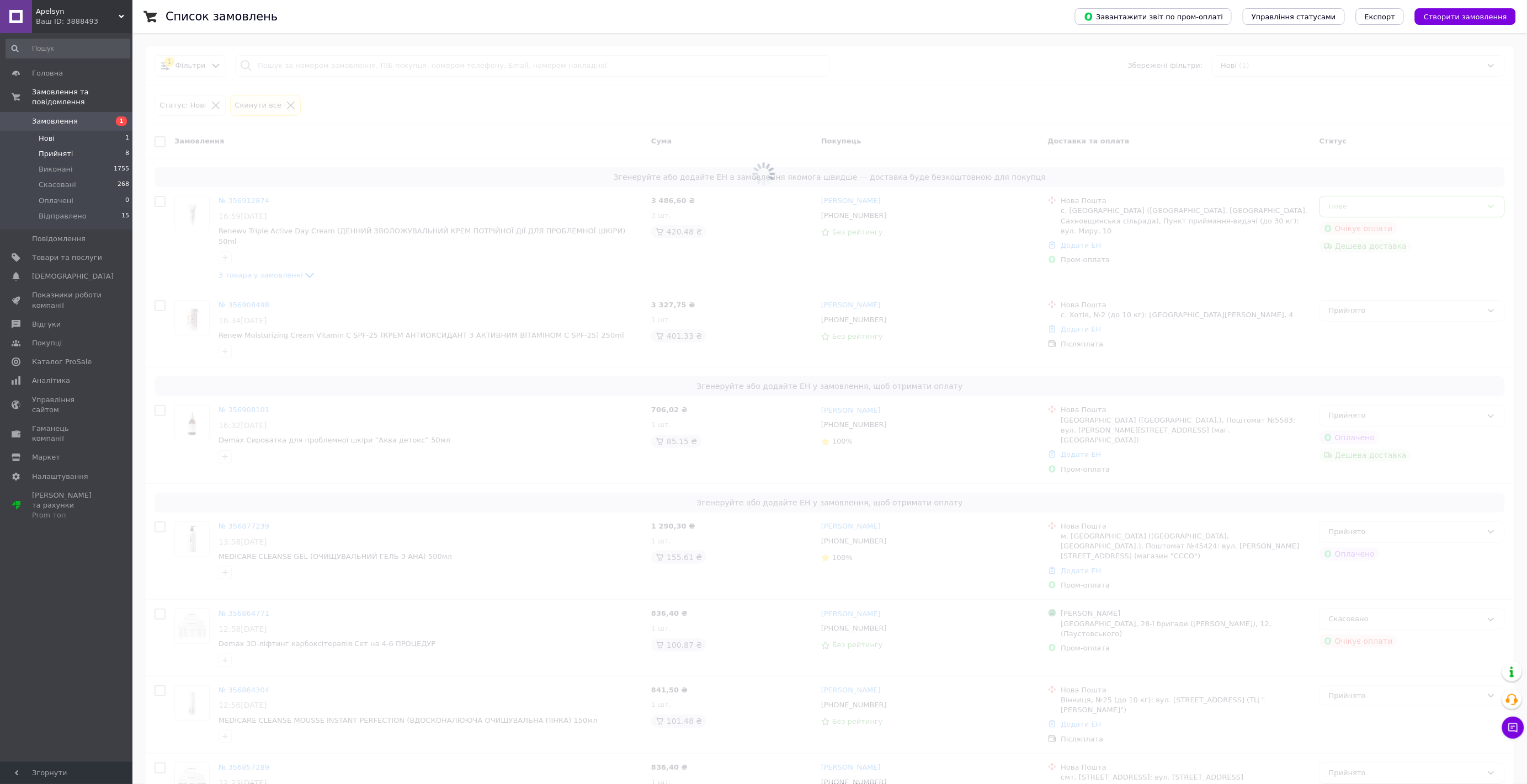
click at [43, 149] on span "Прийняті" at bounding box center [55, 153] width 34 height 10
